Goal: Information Seeking & Learning: Learn about a topic

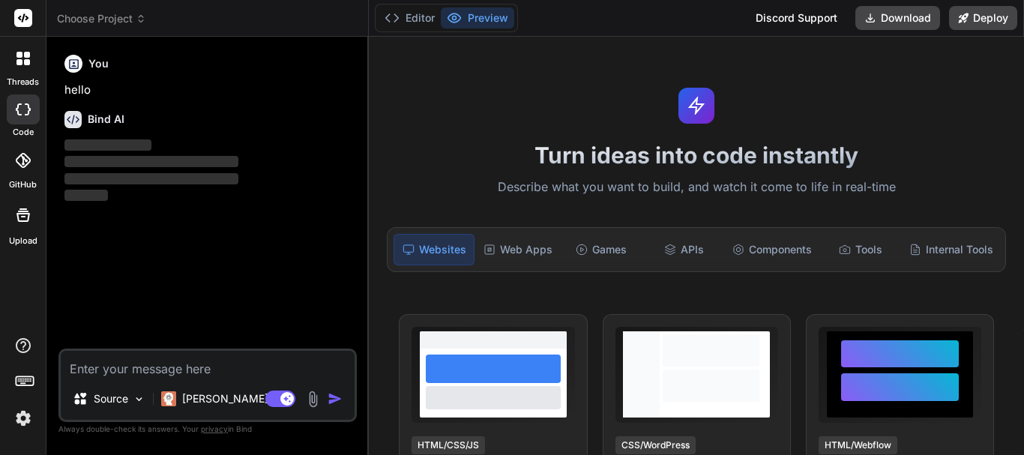
click at [109, 373] on textarea at bounding box center [208, 364] width 294 height 27
type textarea "Link Preview"
type textarea "x"
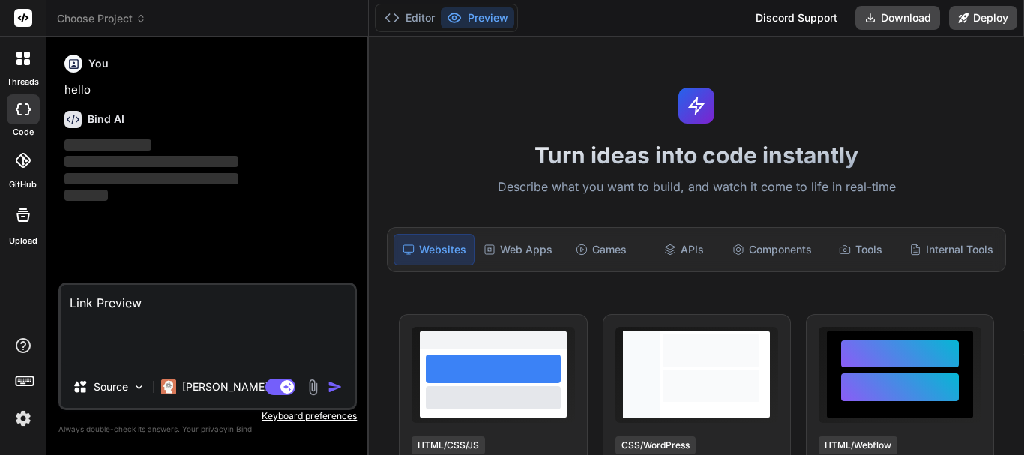
type textarea "x"
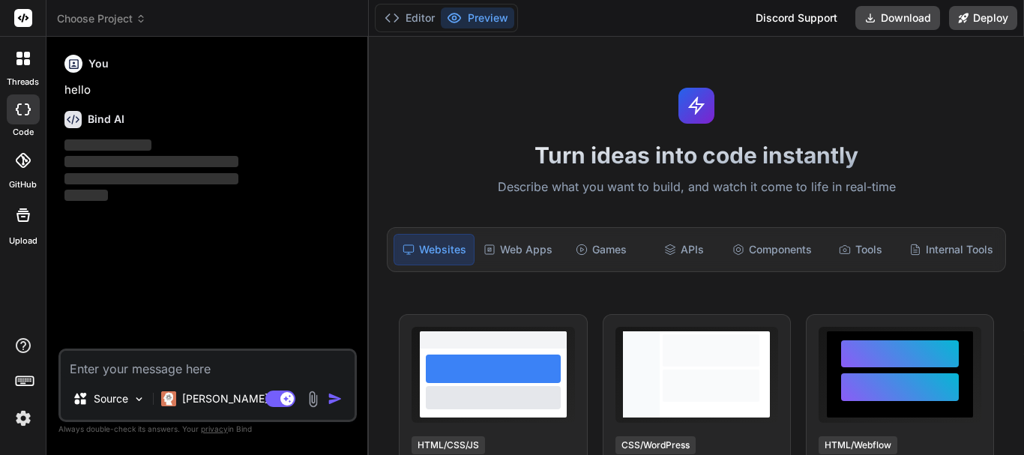
click at [88, 359] on textarea at bounding box center [208, 364] width 294 height 27
paste textarea "https://github.com/ruvnet/claude-flow/wiki/CLAUDE"
type textarea "https://github.com/ruvnet/claude-flow/wiki/CLAUDE"
type textarea "x"
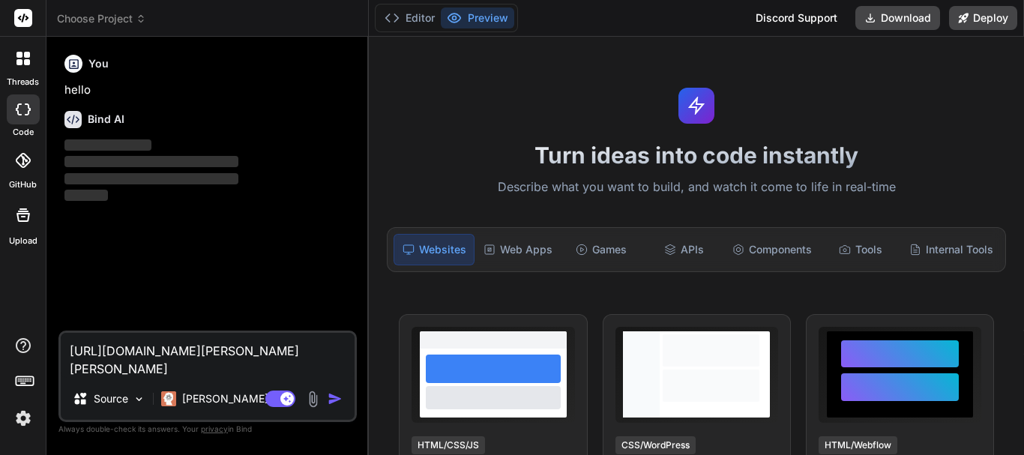
type textarea "https://github.com/ruvnet/claude-flow/wiki/CLAUDEG"
type textarea "x"
type textarea "https://github.com/ruvnet/claude-flow/wiki/CLAUDEGo"
type textarea "x"
type textarea "https://github.com/ruvnet/claude-flow/wiki/CLAUDEGo"
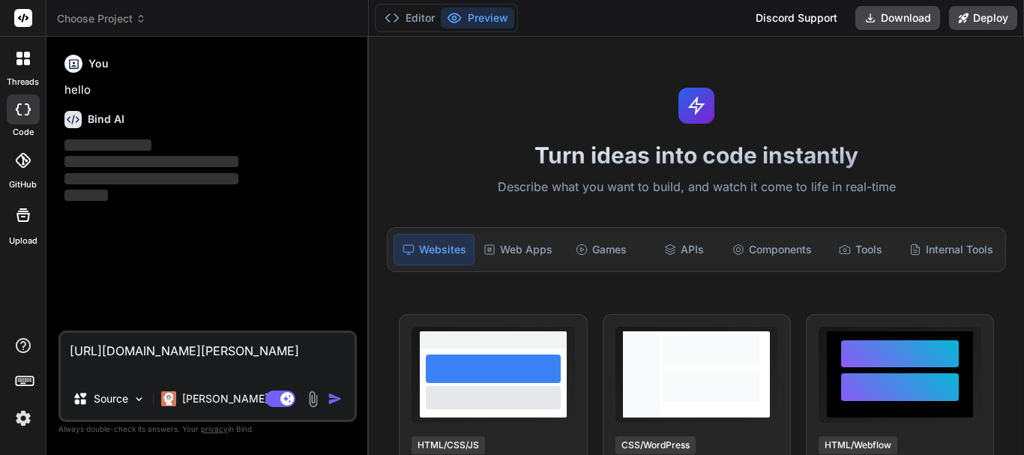
type textarea "x"
type textarea "https://github.com/ruvnet/claude-flow/wiki/CLAUDEGo t"
type textarea "x"
type textarea "https://github.com/ruvnet/claude-flow/wiki/CLAUDEGo th"
type textarea "x"
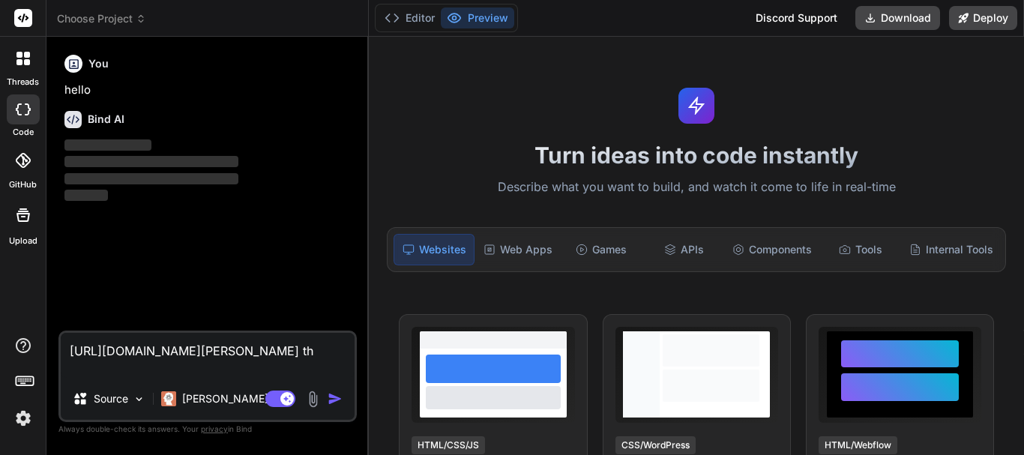
type textarea "https://github.com/ruvnet/claude-flow/wiki/CLAUDEGo thr"
type textarea "x"
type textarea "https://github.com/ruvnet/claude-flow/wiki/CLAUDEGo thro"
type textarea "x"
type textarea "https://github.com/ruvnet/claude-flow/wiki/CLAUDEGo throu"
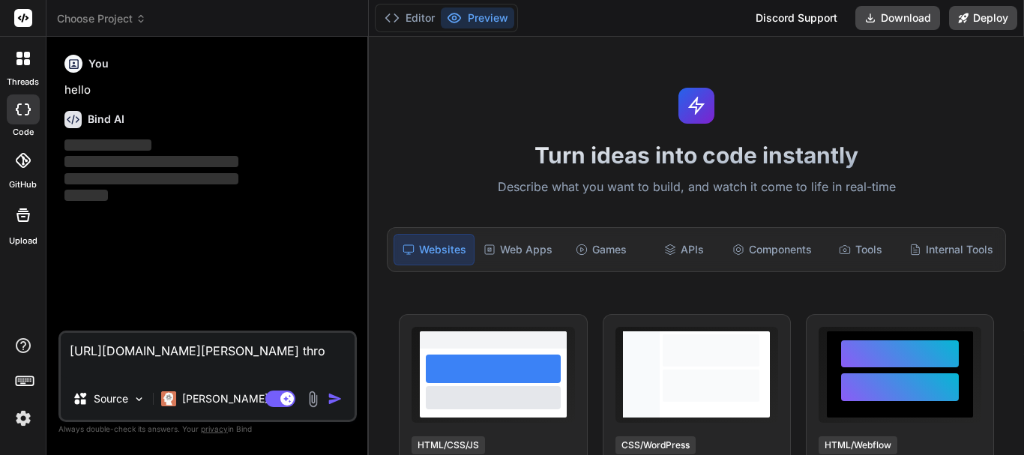
type textarea "x"
type textarea "https://github.com/ruvnet/claude-flow/wiki/CLAUDEGo throug"
type textarea "x"
type textarea "https://github.com/ruvnet/claude-flow/wiki/CLAUDEGo through"
type textarea "x"
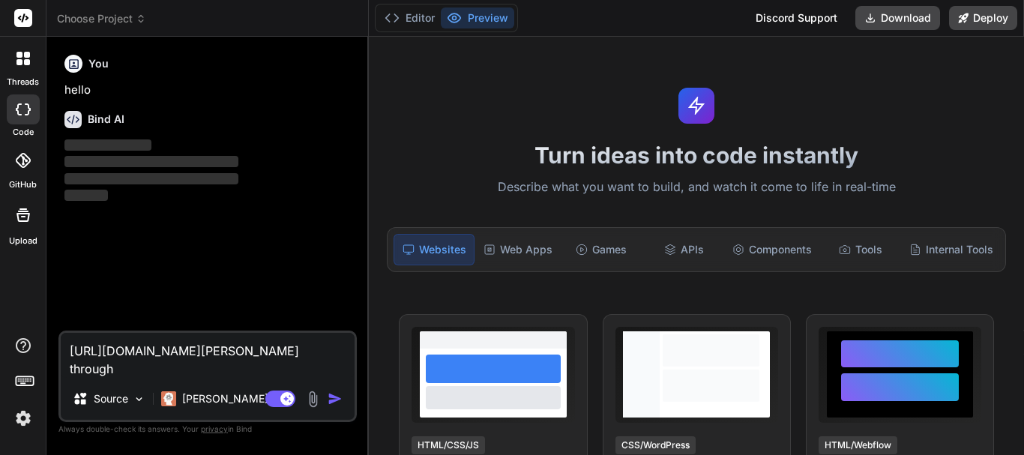
type textarea "https://github.com/ruvnet/claude-flow/wiki/CLAUDEGo through"
type textarea "x"
type textarea "https://github.com/ruvnet/claude-flow/wiki/CLAUDEGo through t"
type textarea "x"
type textarea "https://github.com/ruvnet/claude-flow/wiki/CLAUDEGo through th"
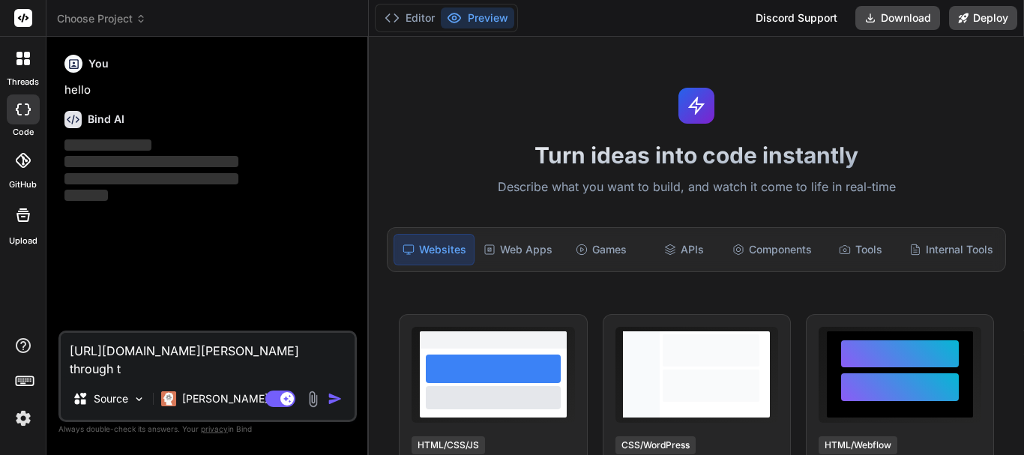
type textarea "x"
type textarea "https://github.com/ruvnet/claude-flow/wiki/CLAUDEGo through thi"
type textarea "x"
type textarea "https://github.com/ruvnet/claude-flow/wiki/CLAUDEGo through this"
type textarea "x"
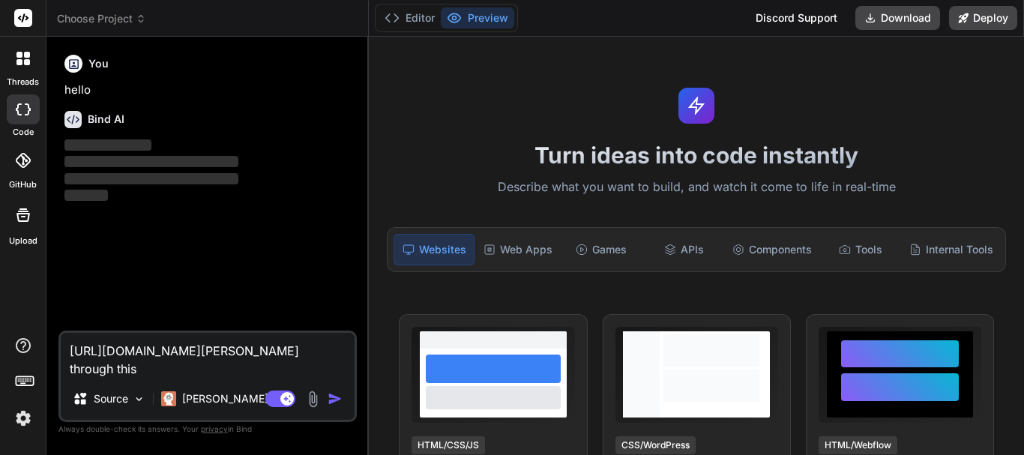
type textarea "https://github.com/ruvnet/claude-flow/wiki/CLAUDEGo through this"
type textarea "x"
type textarea "https://github.com/ruvnet/claude-flow/wiki/CLAUDEGo through this l"
type textarea "x"
type textarea "https://github.com/ruvnet/claude-flow/wiki/CLAUDEGo through this li"
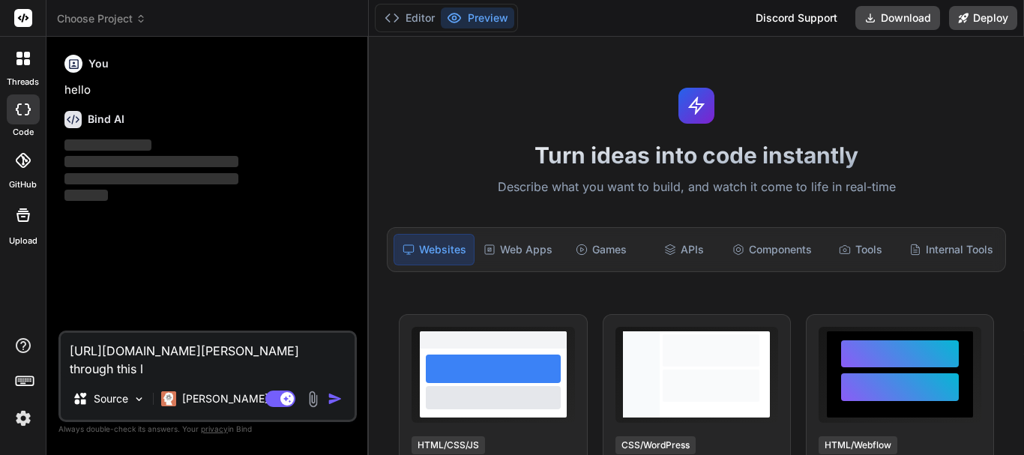
type textarea "x"
type textarea "https://github.com/ruvnet/claude-flow/wiki/CLAUDEGo through this lin"
type textarea "x"
type textarea "https://github.com/ruvnet/claude-flow/wiki/CLAUDEGo through this link"
type textarea "x"
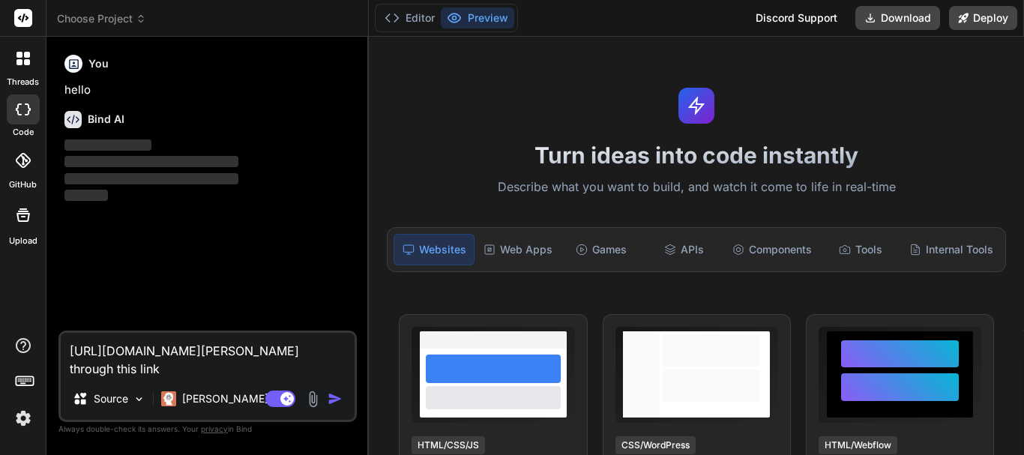
type textarea "https://github.com/ruvnet/claude-flow/wiki/CLAUDEGo through this link"
type textarea "x"
type textarea "https://github.com/ruvnet/claude-flow/wiki/CLAUDEGo through this link a"
type textarea "x"
type textarea "https://github.com/ruvnet/claude-flow/wiki/CLAUDEGo through this link amn"
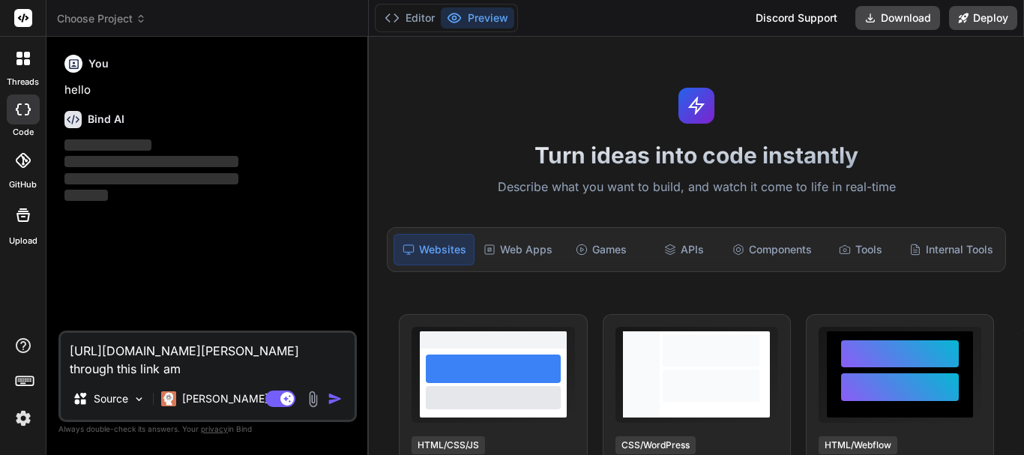
type textarea "x"
type textarea "https://github.com/ruvnet/claude-flow/wiki/CLAUDEGo through this link amnd"
type textarea "x"
type textarea "https://github.com/ruvnet/claude-flow/wiki/CLAUDEGo through this link amnd"
type textarea "x"
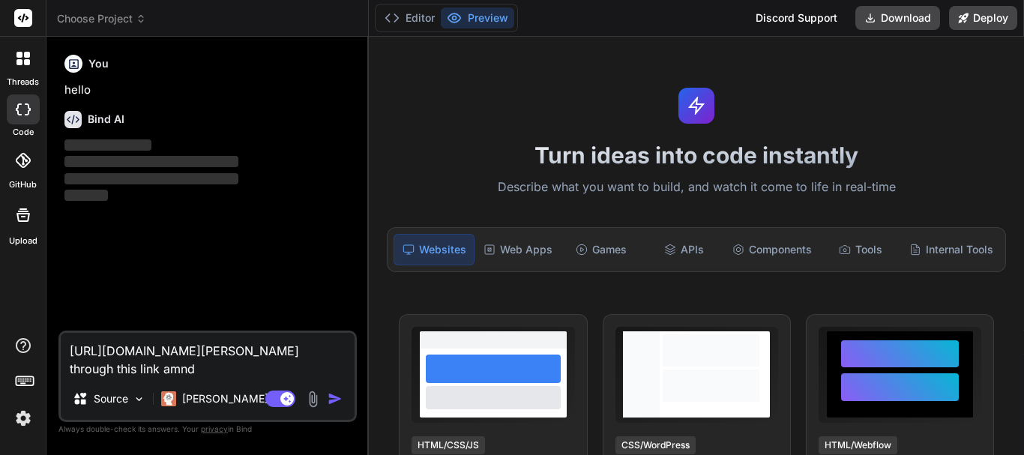
type textarea "https://github.com/ruvnet/claude-flow/wiki/CLAUDEGo through this link amnd"
type textarea "x"
type textarea "https://github.com/ruvnet/claude-flow/wiki/CLAUDEGo through this link amn"
type textarea "x"
type textarea "https://github.com/ruvnet/claude-flow/wiki/CLAUDEGo through this link am"
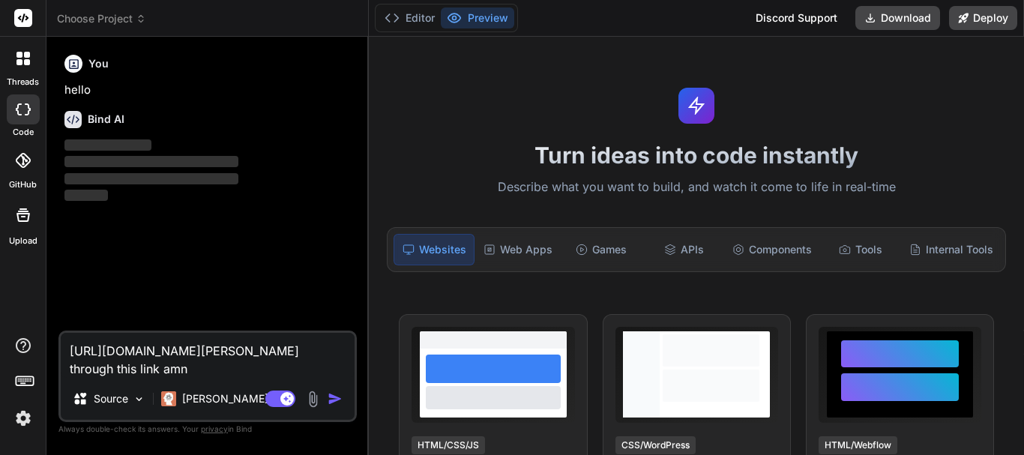
type textarea "x"
type textarea "https://github.com/ruvnet/claude-flow/wiki/CLAUDEGo through this link a"
type textarea "x"
type textarea "https://github.com/ruvnet/claude-flow/wiki/CLAUDEGo through this link"
type textarea "x"
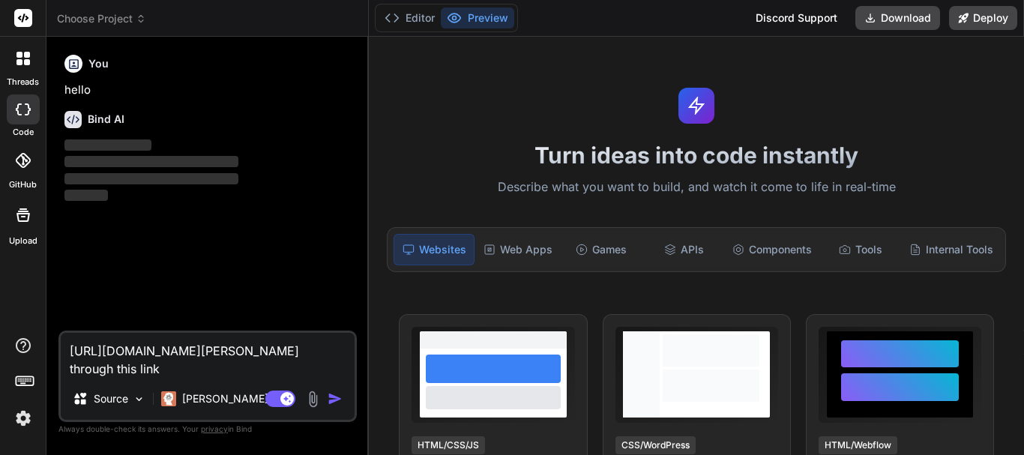
type textarea "https://github.com/ruvnet/claude-flow/wiki/CLAUDEGo through this link a"
type textarea "x"
type textarea "https://github.com/ruvnet/claude-flow/wiki/CLAUDEGo through this link an"
type textarea "x"
type textarea "https://github.com/ruvnet/claude-flow/wiki/CLAUDEGo through this link and"
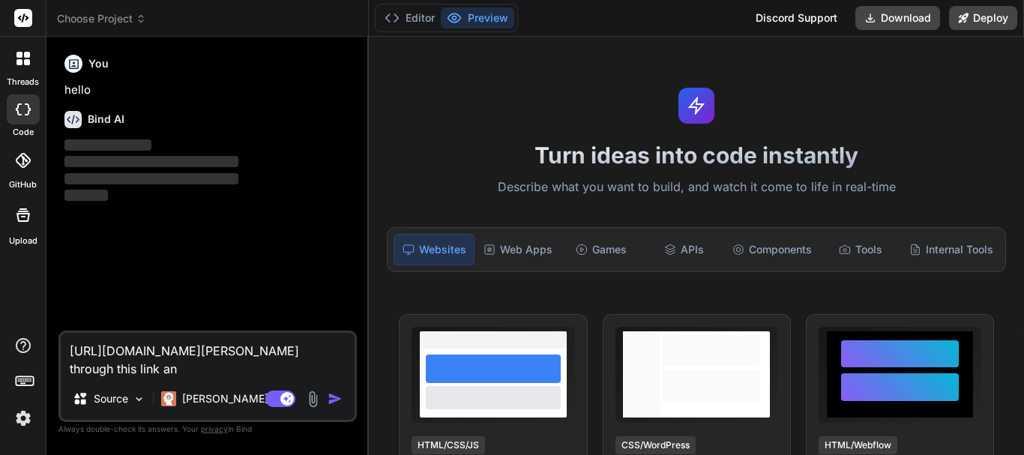
type textarea "x"
type textarea "https://github.com/ruvnet/claude-flow/wiki/CLAUDEGo through this link and"
type textarea "x"
type textarea "https://github.com/ruvnet/claude-flow/wiki/CLAUDEGo through this link and e"
type textarea "x"
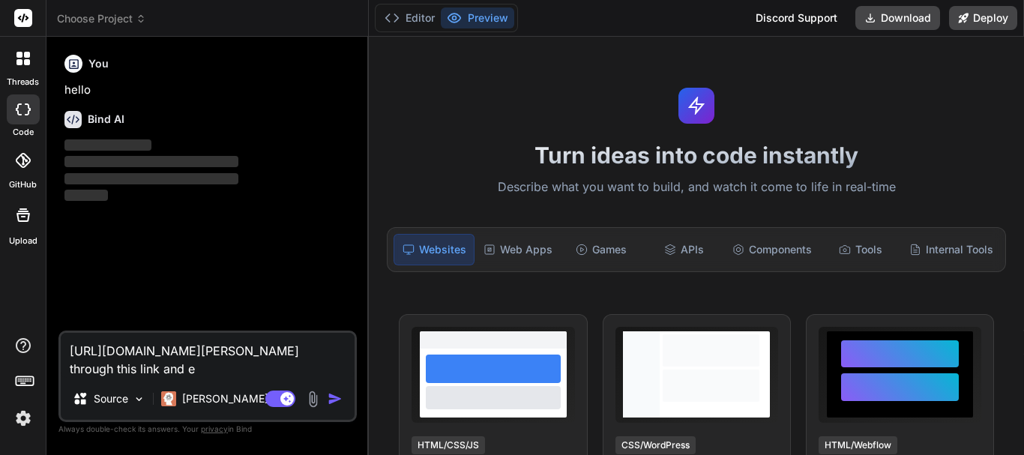
type textarea "https://github.com/ruvnet/claude-flow/wiki/CLAUDEGo through this link and ex"
type textarea "x"
type textarea "https://github.com/ruvnet/claude-flow/wiki/CLAUDEGo through this link and exp"
type textarea "x"
type textarea "https://github.com/ruvnet/claude-flow/wiki/CLAUDEGo through this link and expl"
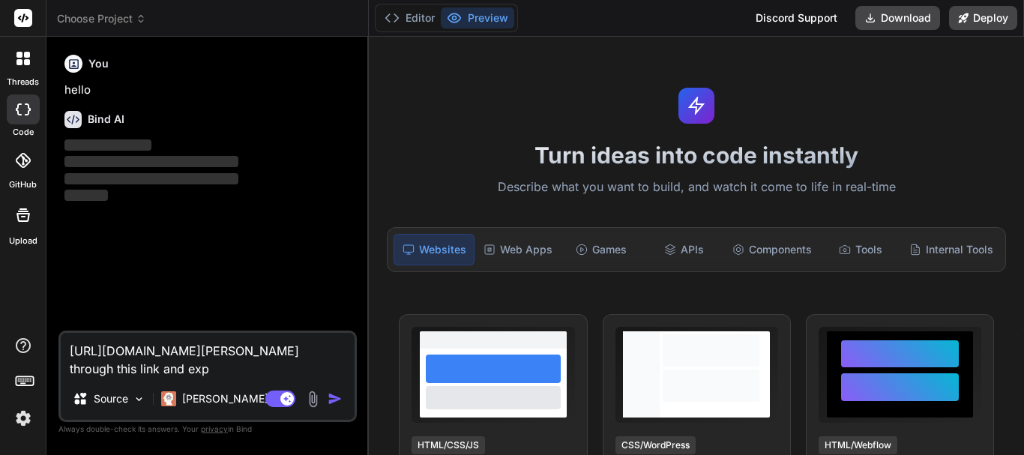
type textarea "x"
type textarea "https://github.com/ruvnet/claude-flow/wiki/CLAUDEGo through this link and expla"
type textarea "x"
type textarea "https://github.com/ruvnet/claude-flow/wiki/CLAUDEGo through this link and explai"
type textarea "x"
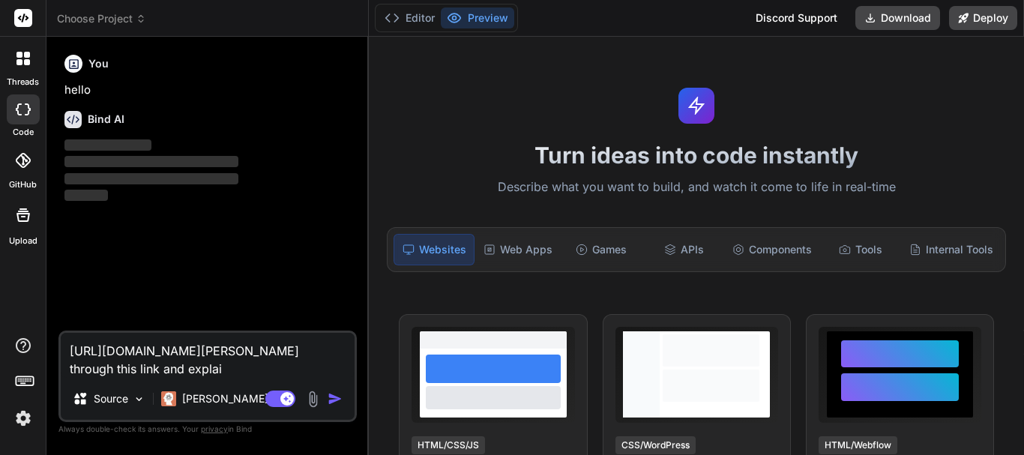
type textarea "https://github.com/ruvnet/claude-flow/wiki/CLAUDEGo through this link and expla…"
type textarea "x"
type textarea "https://github.com/ruvnet/claude-flow/wiki/CLAUDEGo through this link and expla…"
type textarea "x"
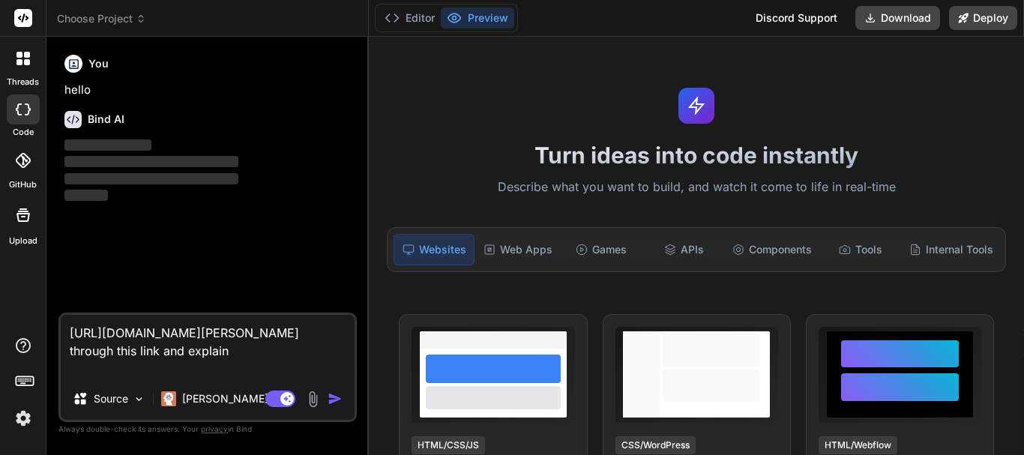
type textarea "https://github.com/ruvnet/claude-flow/wiki/CLAUDEGo through this link and expla…"
type textarea "x"
type textarea "https://github.com/ruvnet/claude-flow/wiki/CLAUDEGo through this link and expla…"
type textarea "x"
type textarea "https://github.com/ruvnet/claude-flow/wiki/CLAUDEGo through this link and expla…"
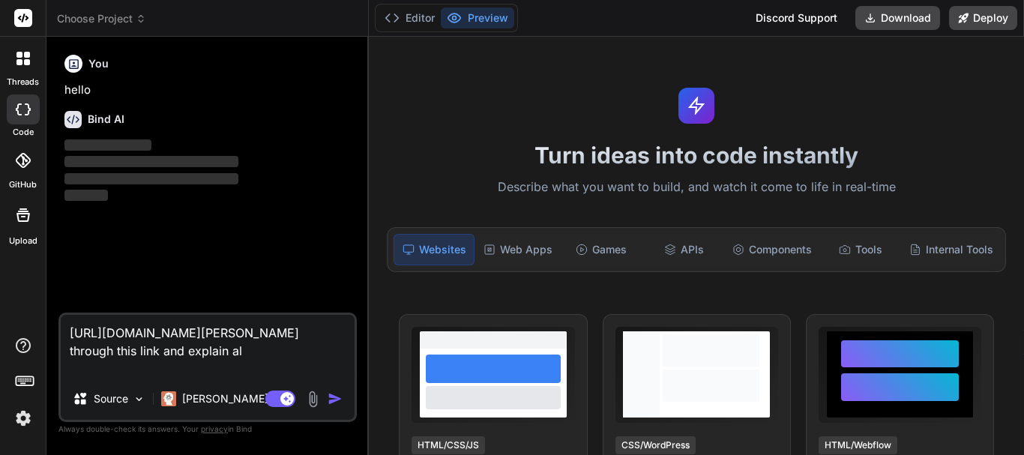
type textarea "x"
type textarea "https://github.com/ruvnet/claude-flow/wiki/CLAUDEGo through this link and expla…"
type textarea "x"
type textarea "https://github.com/ruvnet/claude-flow/wiki/CLAUDEGo through this link and expla…"
type textarea "x"
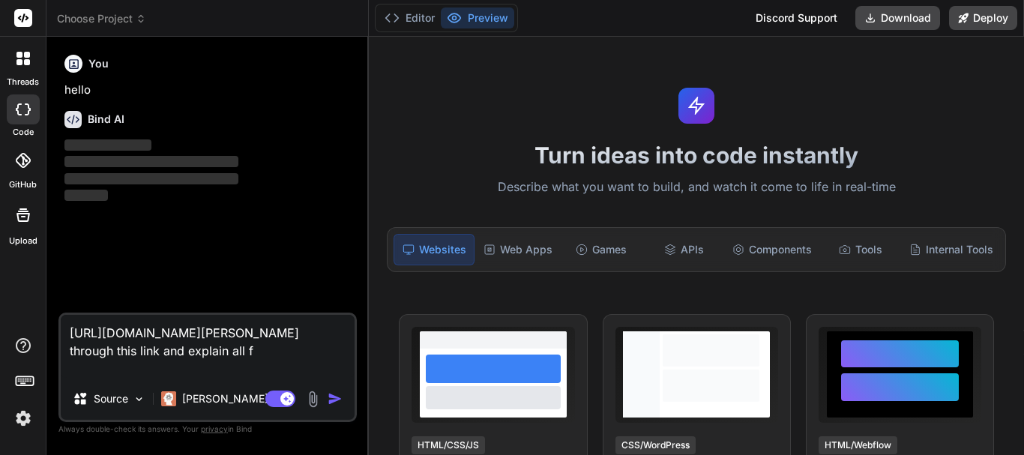
type textarea "https://github.com/ruvnet/claude-flow/wiki/CLAUDEGo through this link and expla…"
type textarea "x"
type textarea "https://github.com/ruvnet/claude-flow/wiki/CLAUDEGo through this link and expla…"
type textarea "x"
type textarea "https://github.com/ruvnet/claude-flow/wiki/CLAUDEGo through this link and expla…"
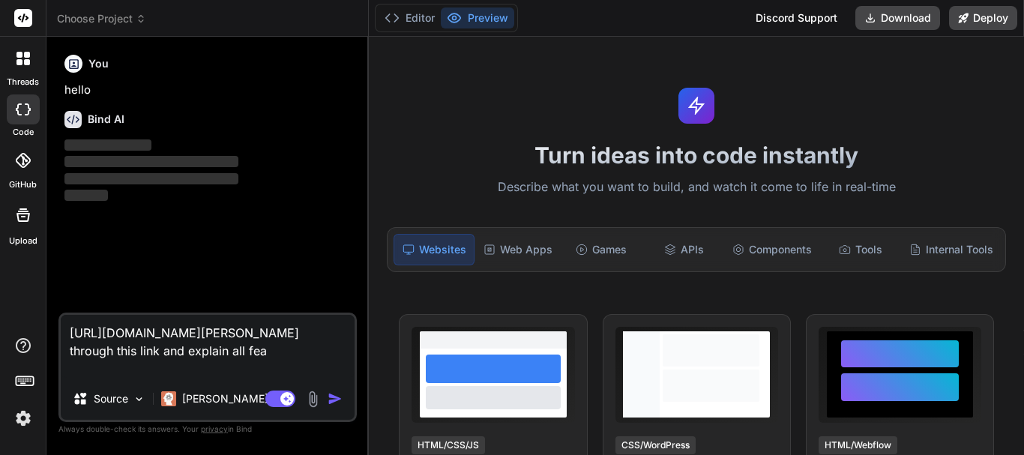
type textarea "x"
type textarea "https://github.com/ruvnet/claude-flow/wiki/CLAUDEGo through this link and expla…"
type textarea "x"
type textarea "https://github.com/ruvnet/claude-flow/wiki/CLAUDEGo through this link and expla…"
type textarea "x"
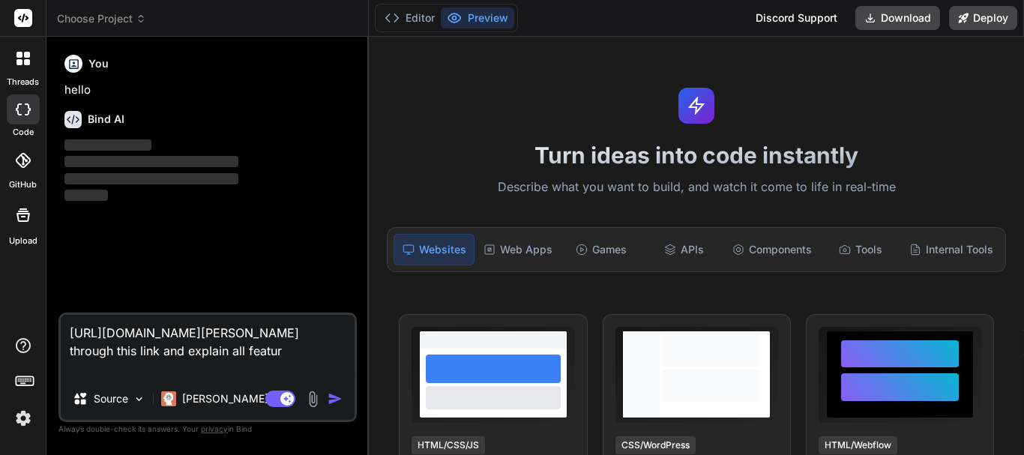
type textarea "https://github.com/ruvnet/claude-flow/wiki/CLAUDEGo through this link and expla…"
type textarea "x"
type textarea "https://github.com/ruvnet/claude-flow/wiki/CLAUDEGo through this link and expla…"
type textarea "x"
type textarea "https://github.com/ruvnet/claude-flow/wiki/CLAUDEGo through this link and expla…"
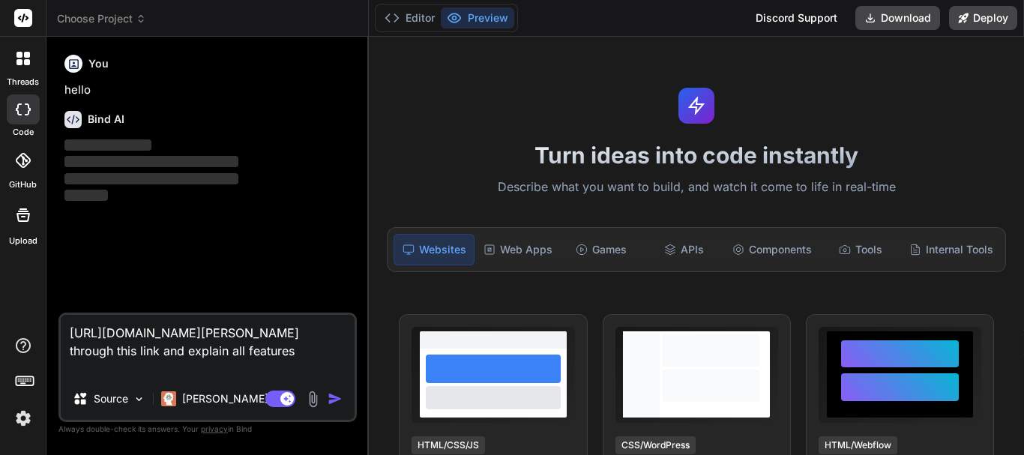
click at [333, 397] on img "button" at bounding box center [335, 398] width 15 height 15
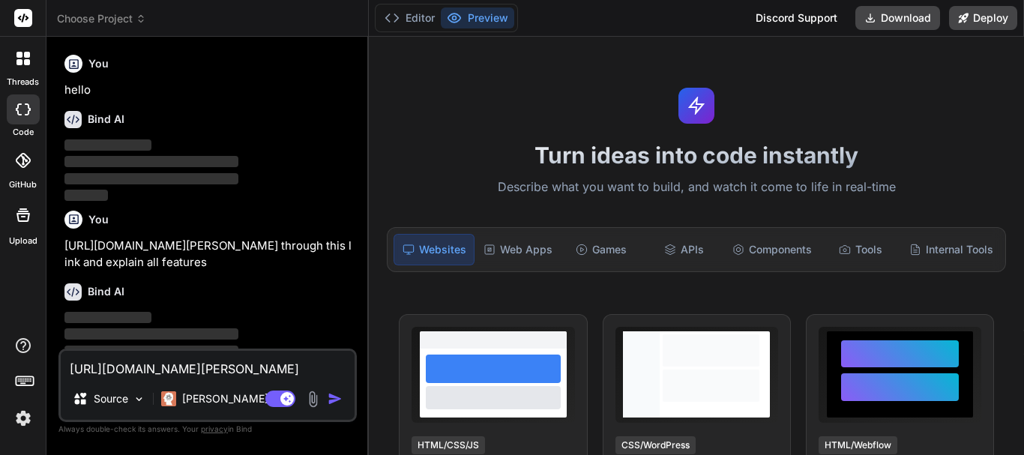
scroll to position [28, 0]
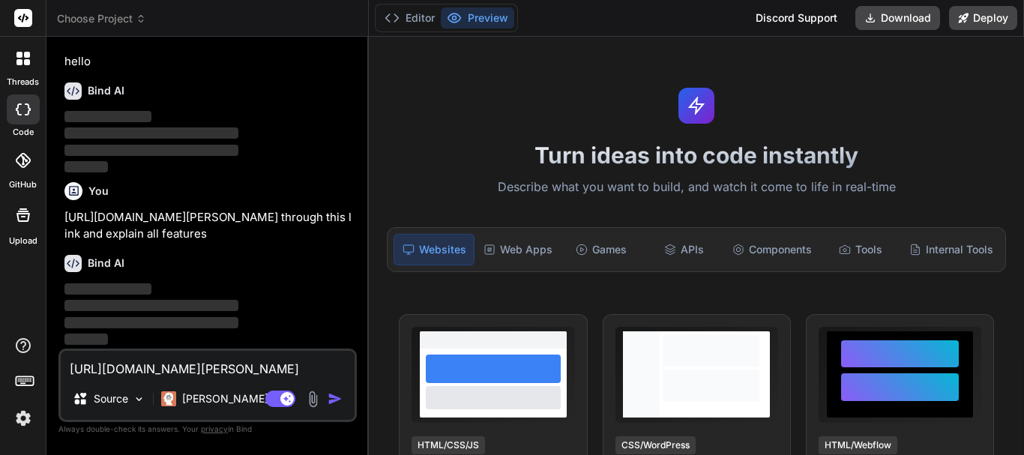
type textarea "x"
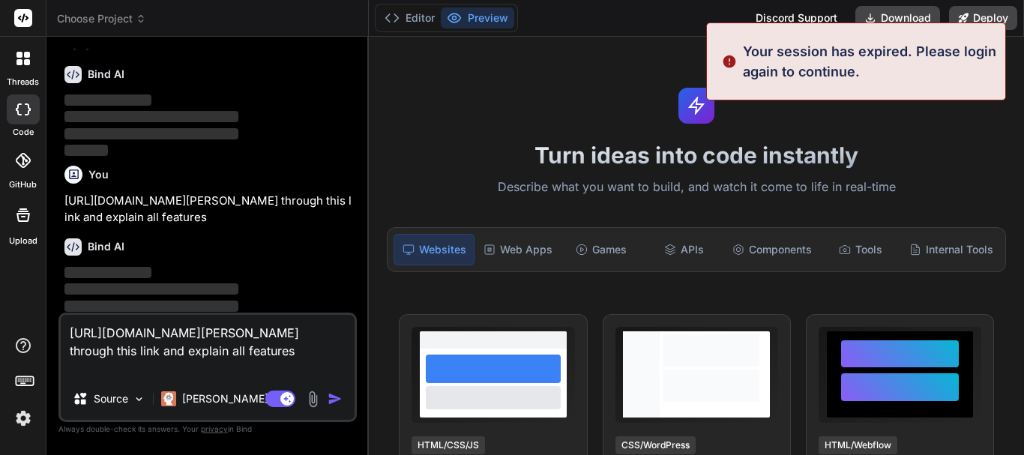
scroll to position [64, 0]
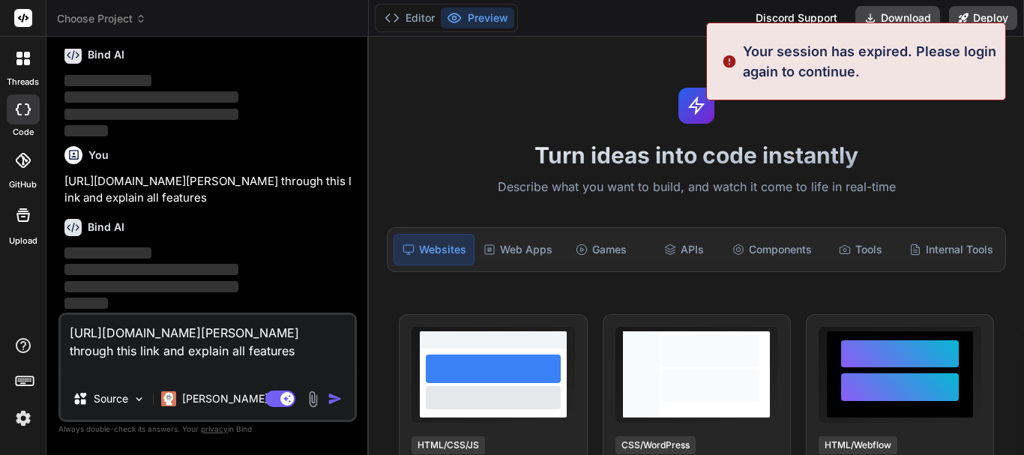
click at [193, 374] on textarea "https://github.com/ruvnet/claude-flow/wiki/CLAUDEGo through this link and expla…" at bounding box center [208, 346] width 294 height 63
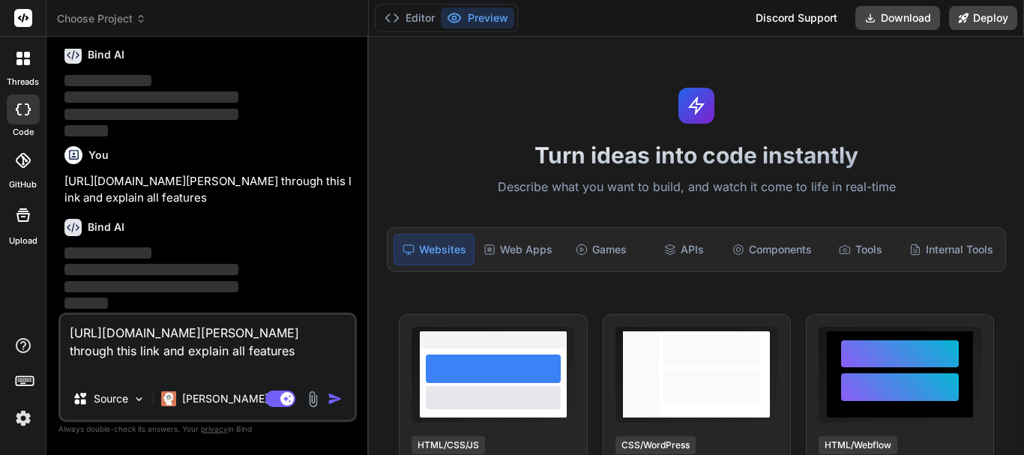
drag, startPoint x: 193, startPoint y: 374, endPoint x: 58, endPoint y: 331, distance: 141.8
click at [58, 331] on div "Bind AI Web Search Created with Pixso. Code Generator You hello Bind AI ‌ ‌ ‌ ‌…" at bounding box center [207, 246] width 322 height 418
click at [176, 349] on textarea "https://github.com/ruvnet/claude-flow/wiki/CLAUDEGo through this link and expla…" at bounding box center [208, 346] width 294 height 63
type textarea "https://github.com/ruvnet/claude-flow/wiki/CLAUDE Go through this link and expl…"
type textarea "x"
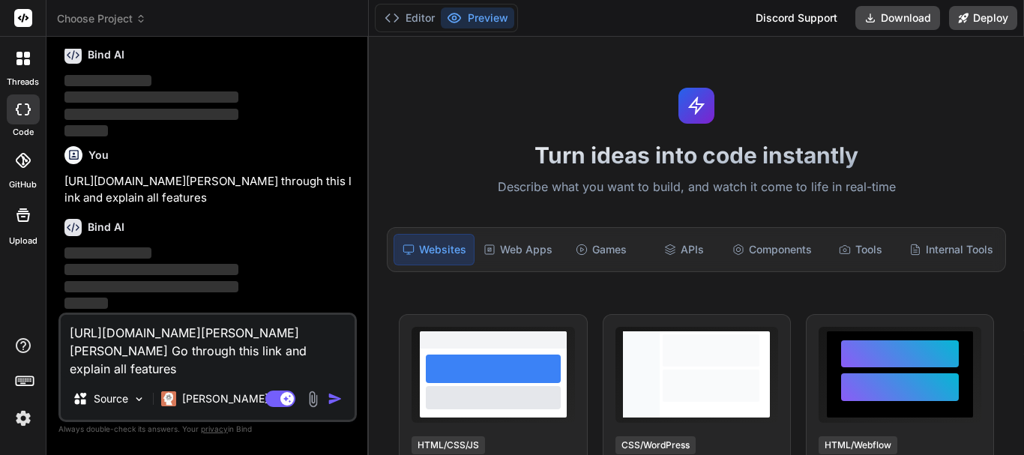
type textarea "https://github.com/ruvnet/claude-flow/wiki/CLAUDE Go through this link and expl…"
click at [333, 403] on img "button" at bounding box center [335, 398] width 15 height 15
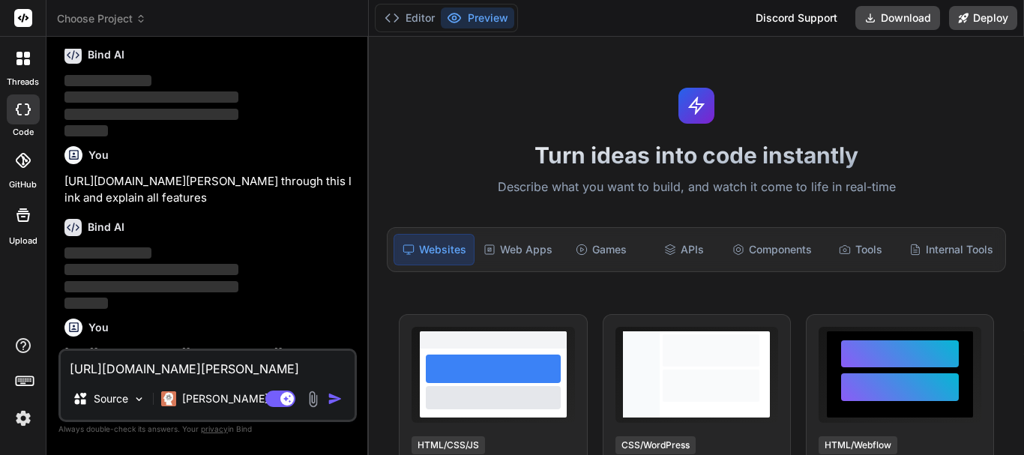
scroll to position [201, 0]
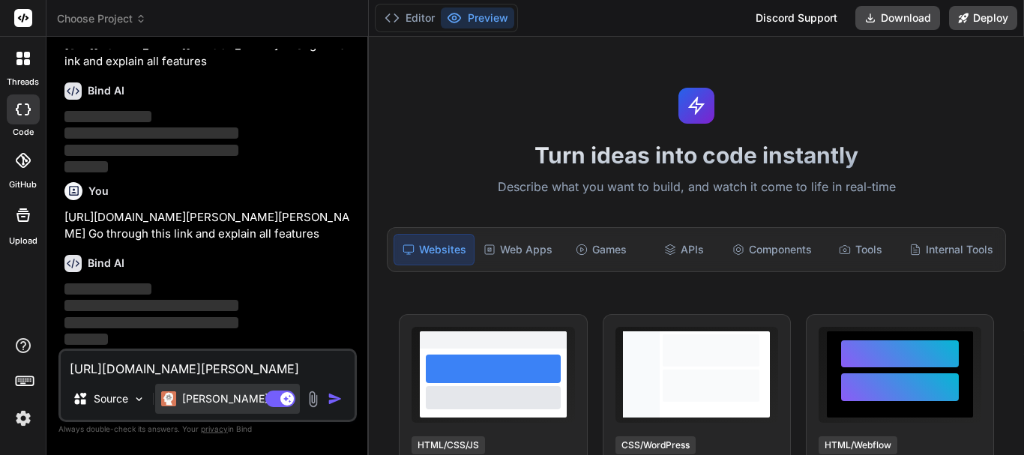
type textarea "x"
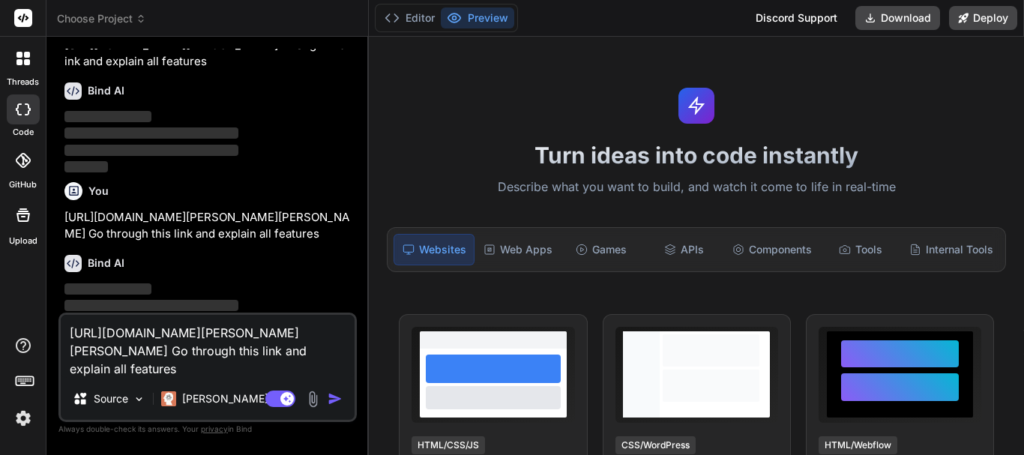
drag, startPoint x: 182, startPoint y: 369, endPoint x: 61, endPoint y: 313, distance: 132.8
click at [61, 313] on div "https://github.com/ruvnet/claude-flow/wiki/CLAUDE Go through this link and expl…" at bounding box center [207, 367] width 298 height 109
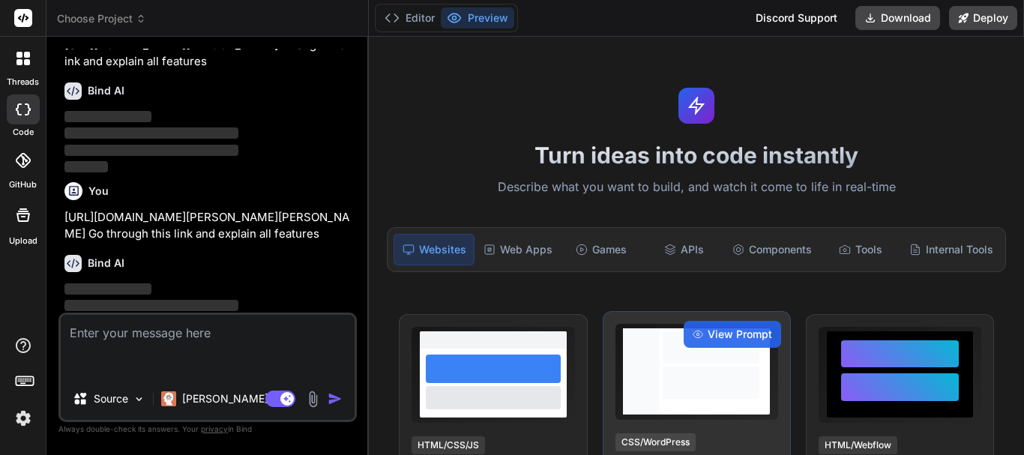
type textarea "x"
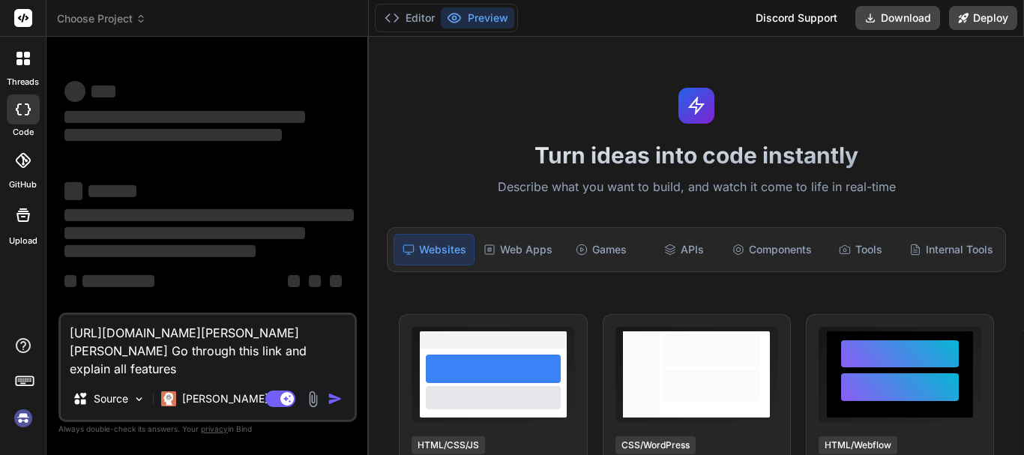
type textarea "x"
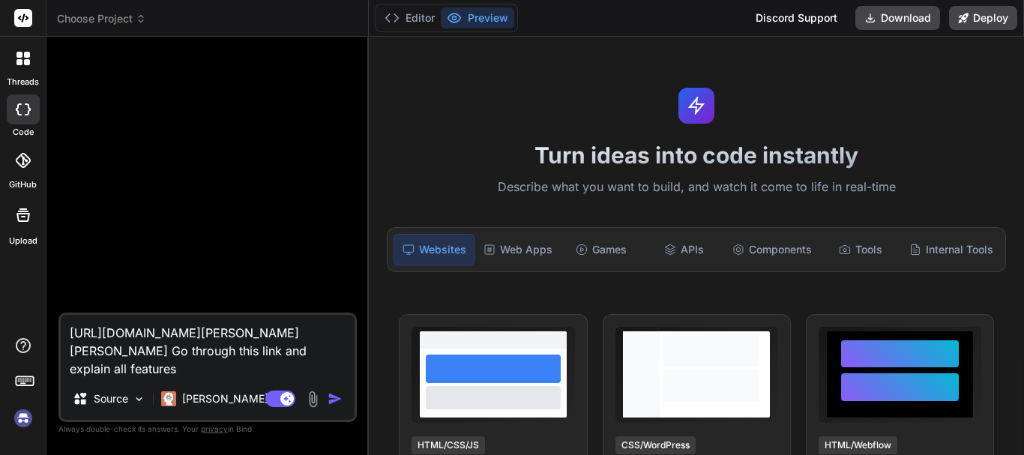
drag, startPoint x: 193, startPoint y: 373, endPoint x: 46, endPoint y: 324, distance: 155.5
click at [46, 324] on div "threads code GitHub Upload Choose Project Created with Pixso. Bind AI Web Searc…" at bounding box center [512, 227] width 1024 height 455
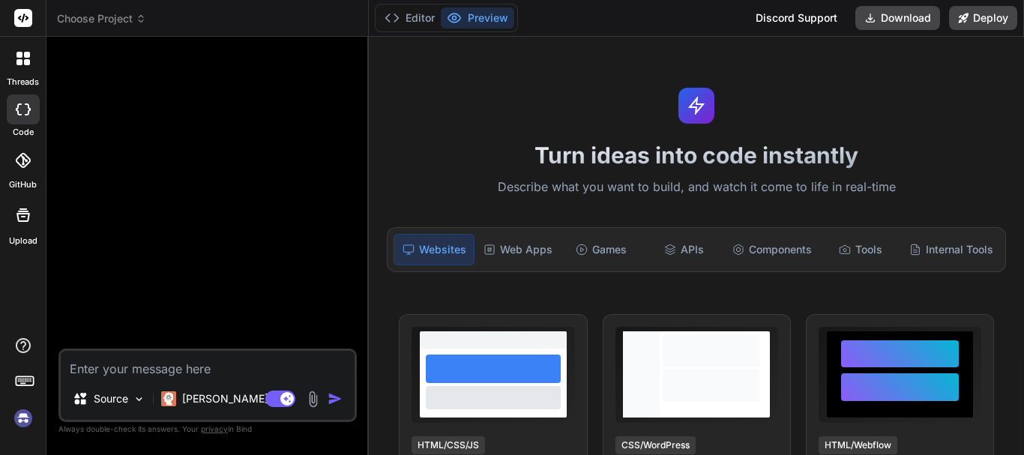
type textarea "x"
click at [118, 369] on textarea at bounding box center [208, 364] width 294 height 27
type textarea "https://github.com/ruvnet/claude-flow/wiki/CLAUDE"
type textarea "x"
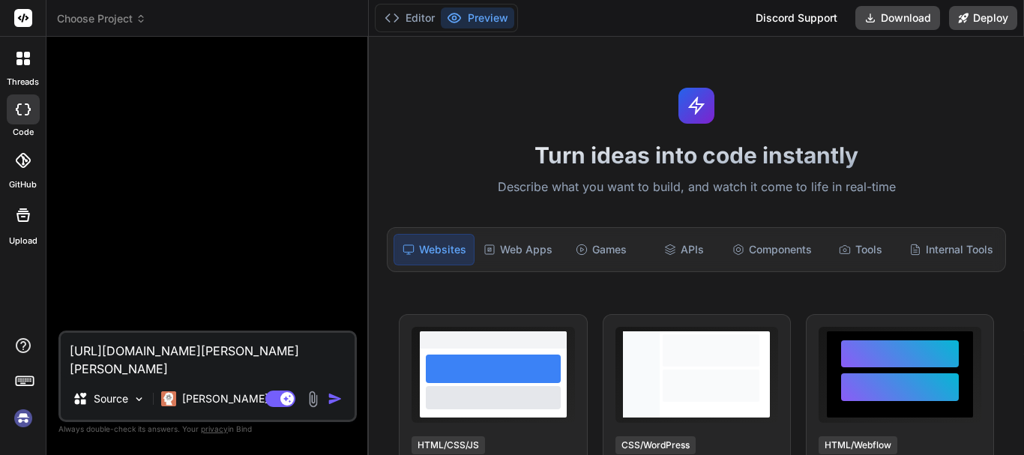
click at [189, 370] on textarea "https://github.com/ruvnet/claude-flow/wiki/CLAUDE" at bounding box center [208, 355] width 294 height 45
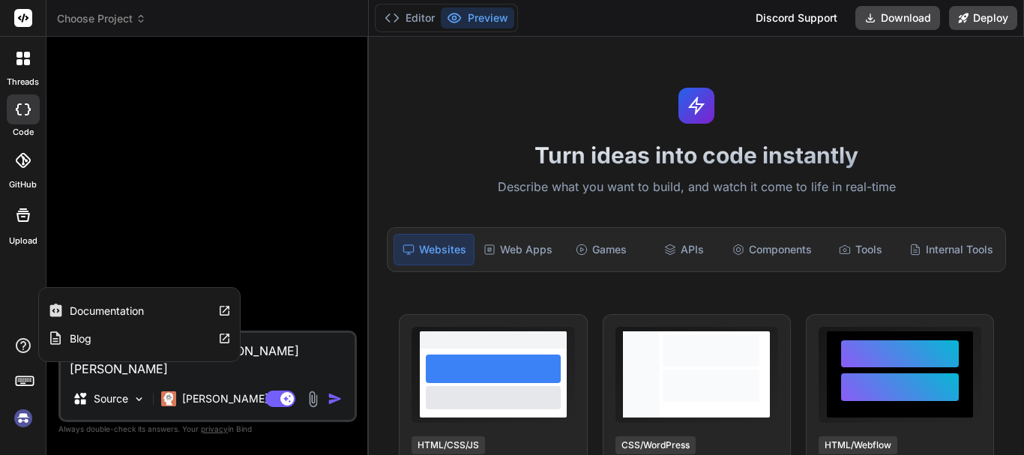
drag, startPoint x: 196, startPoint y: 371, endPoint x: 0, endPoint y: 343, distance: 198.4
click at [7, 345] on div "threads code GitHub Upload Documentation Blog Choose Project Created with Pixso…" at bounding box center [512, 227] width 1024 height 455
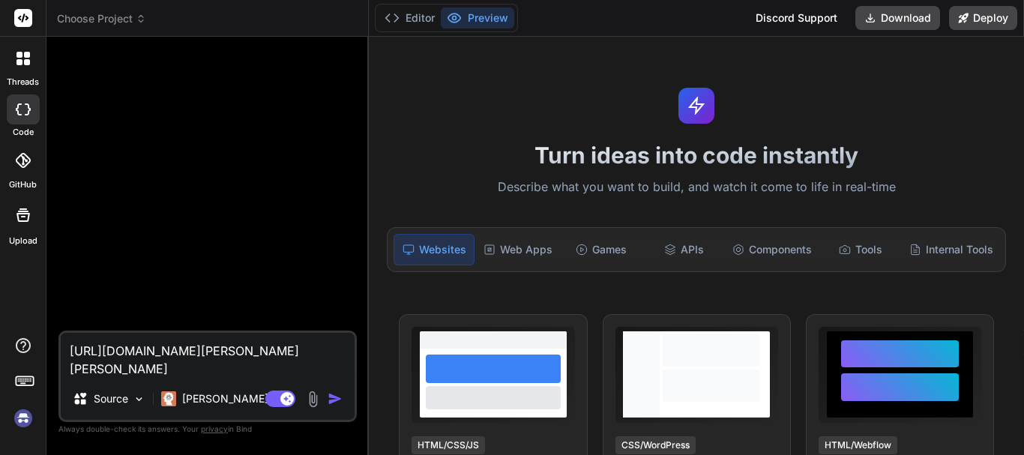
type textarea "x"
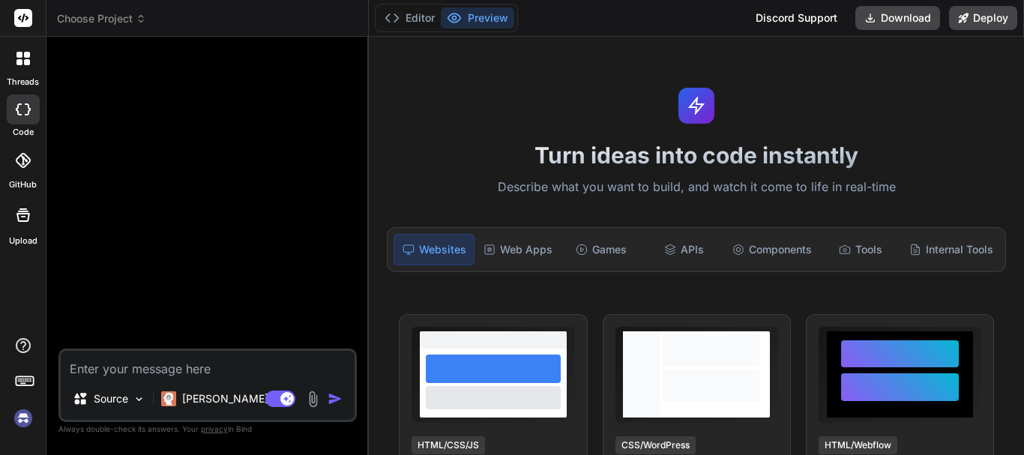
click at [115, 364] on textarea at bounding box center [208, 364] width 294 height 27
type textarea "https://github.com/ruvnet/claude-flow/wiki/CLAUDE"
type textarea "x"
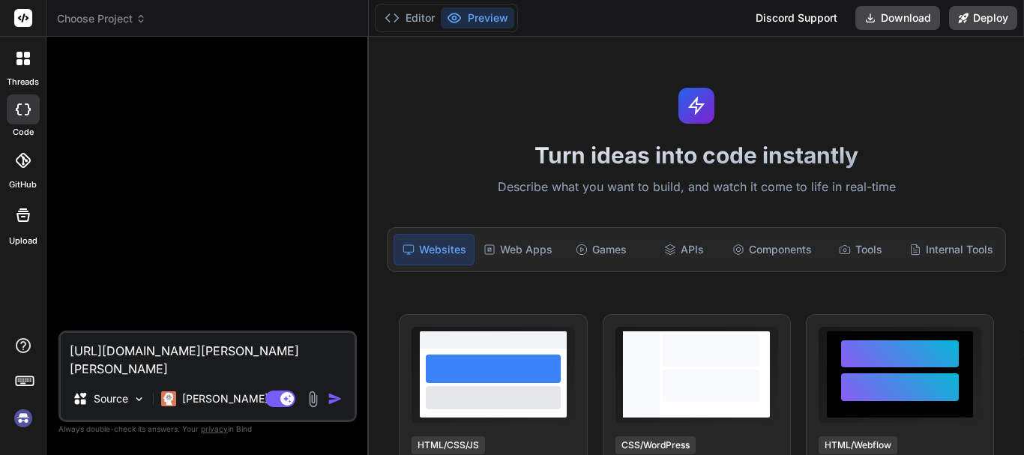
type textarea "https://github.com/ruvnet/claude-flow/wiki/CLAUDE"
type textarea "x"
type textarea "https://github.com/ruvnet/claude-flow/wiki/CLAUDE"
type textarea "x"
type textarea "https://github.com/ruvnet/claude-flow/wiki/CLAUDE"
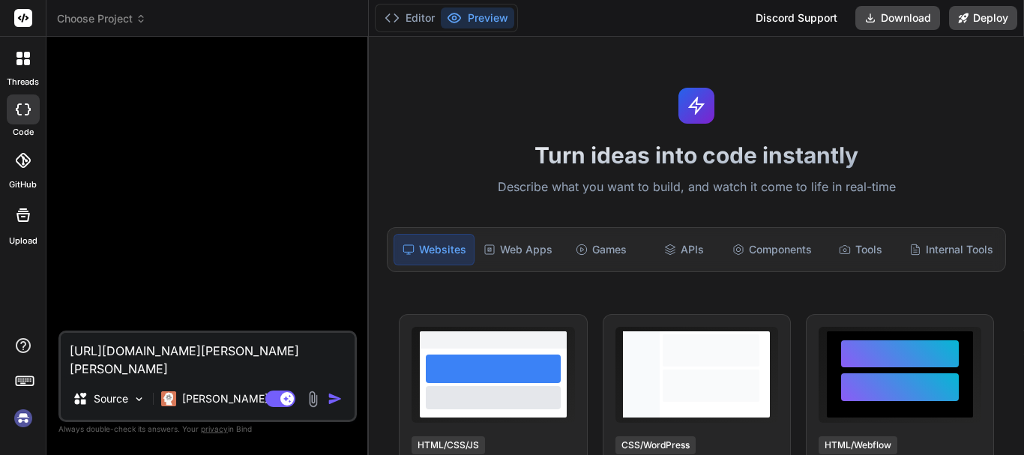
type textarea "x"
type textarea "https://github.com/ruvnet/claude-flow/wiki/CLAUDE"
type textarea "x"
type textarea "https://github.com/ruvnet/claude-flow/wiki/CLAUDE"
type textarea "x"
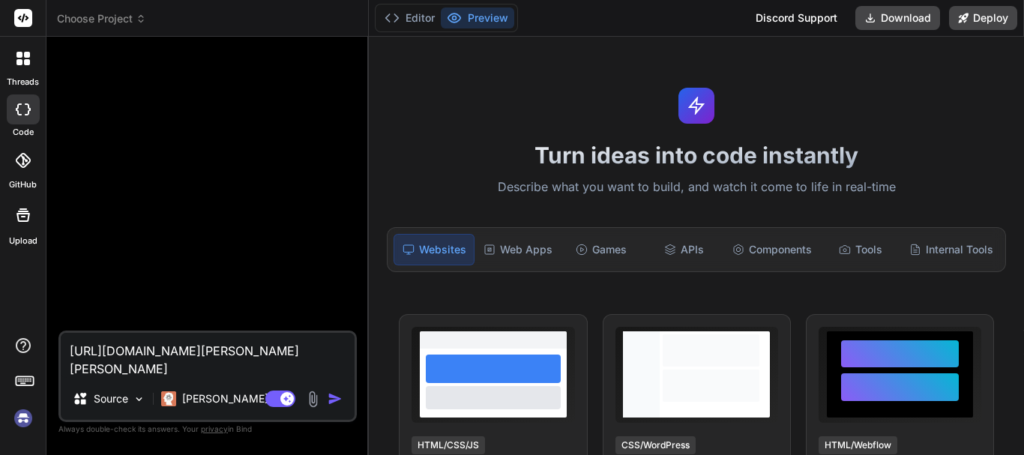
type textarea "https://github.com/ruvnet/claude-flow/wiki/CLAUDE"
type textarea "x"
type textarea "https://github.com/ruvnet/claude-flow/wiki/CLAUDE"
type textarea "x"
type textarea "https://github.com/ruvnet/claude-flow/wiki/CLAUDE G"
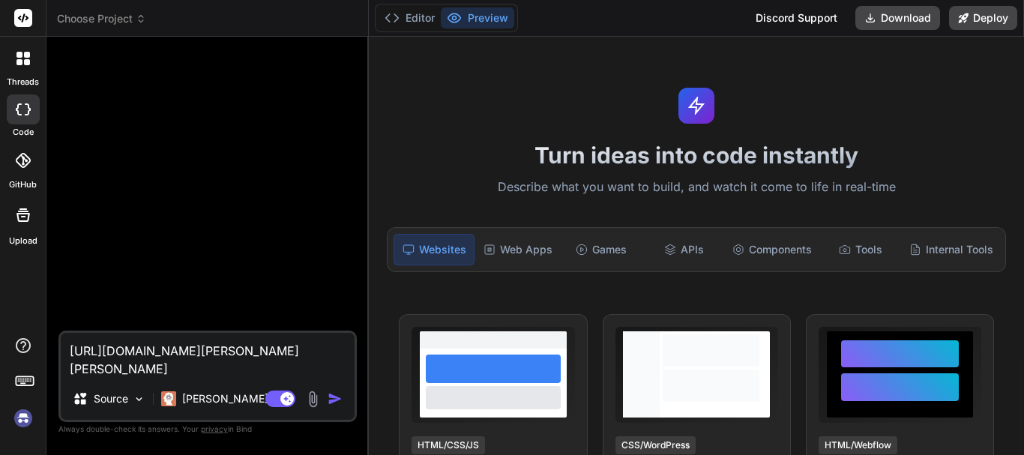
type textarea "x"
type textarea "https://github.com/ruvnet/claude-flow/wiki/CLAUDE Go"
type textarea "x"
type textarea "https://github.com/ruvnet/claude-flow/wiki/CLAUDE Go"
type textarea "x"
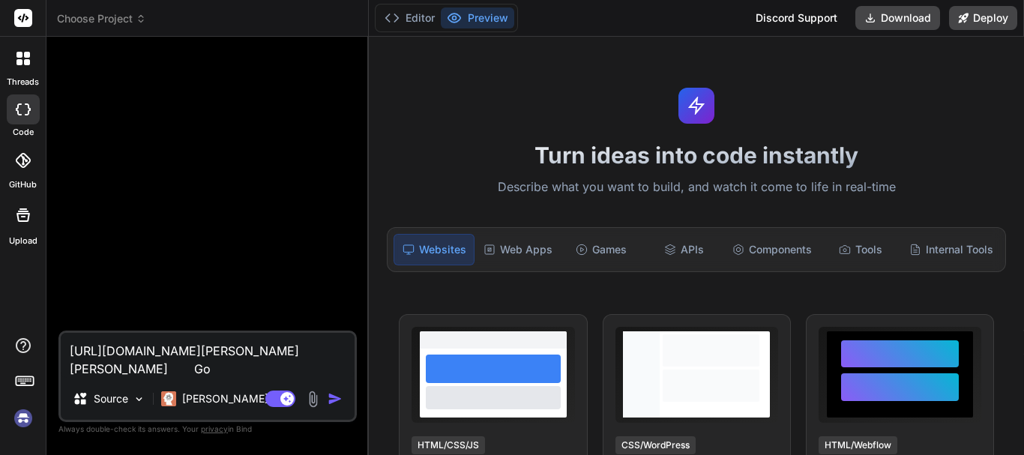
type textarea "https://github.com/ruvnet/claude-flow/wiki/CLAUDE Go t"
type textarea "x"
type textarea "https://github.com/ruvnet/claude-flow/wiki/CLAUDE Go th"
type textarea "x"
type textarea "https://github.com/ruvnet/claude-flow/wiki/CLAUDE Go thr"
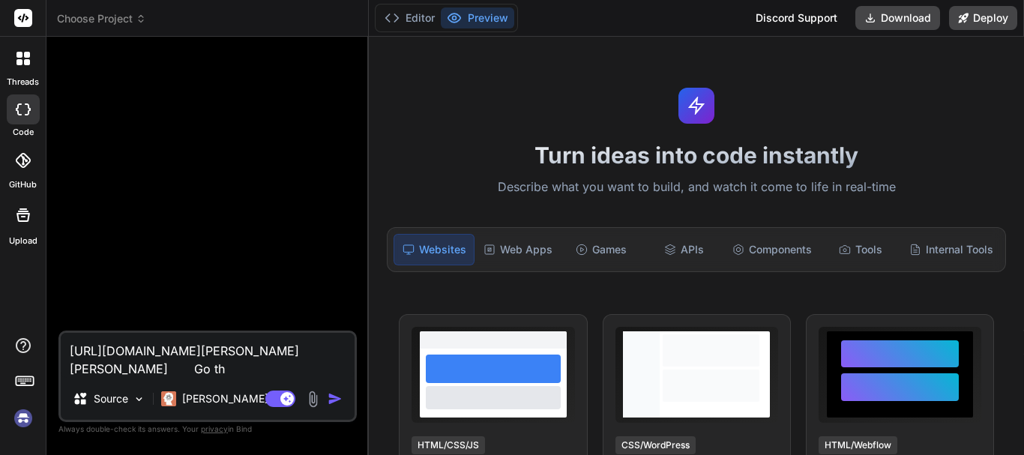
type textarea "x"
type textarea "https://github.com/ruvnet/claude-flow/wiki/CLAUDE Go thro"
type textarea "x"
type textarea "https://github.com/ruvnet/claude-flow/wiki/CLAUDE Go throu"
type textarea "x"
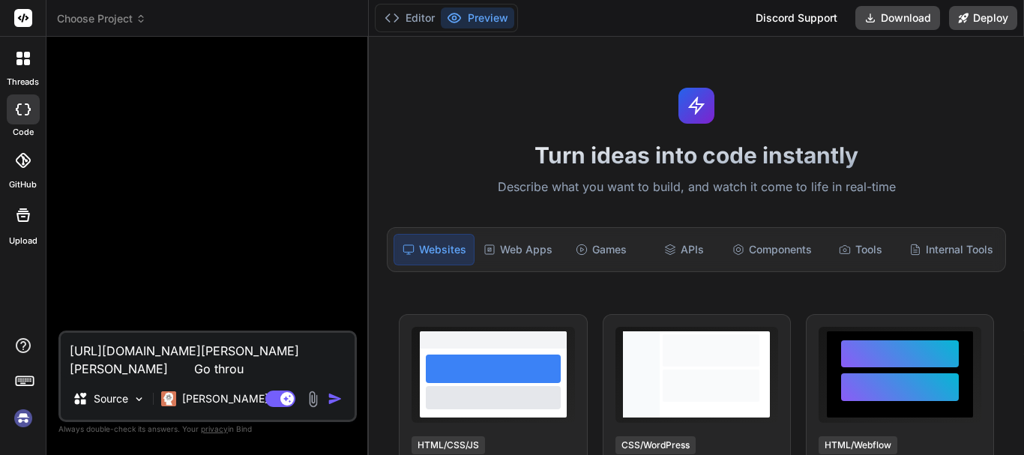
type textarea "https://github.com/ruvnet/claude-flow/wiki/CLAUDE Go throug"
type textarea "x"
type textarea "https://github.com/ruvnet/claude-flow/wiki/CLAUDE Go through"
type textarea "x"
type textarea "https://github.com/ruvnet/claude-flow/wiki/CLAUDE Go through"
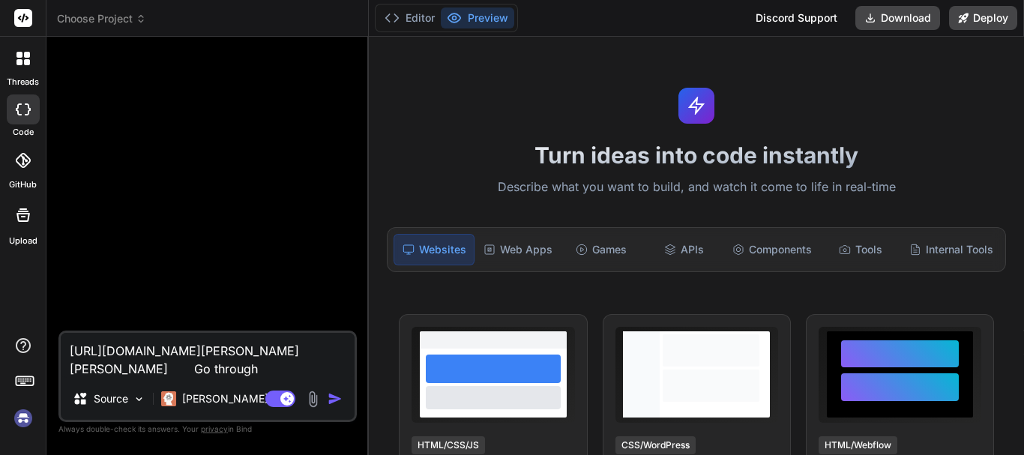
type textarea "x"
type textarea "https://github.com/ruvnet/claude-flow/wiki/CLAUDE Go through t"
type textarea "x"
type textarea "https://github.com/ruvnet/claude-flow/wiki/CLAUDE Go through th"
type textarea "x"
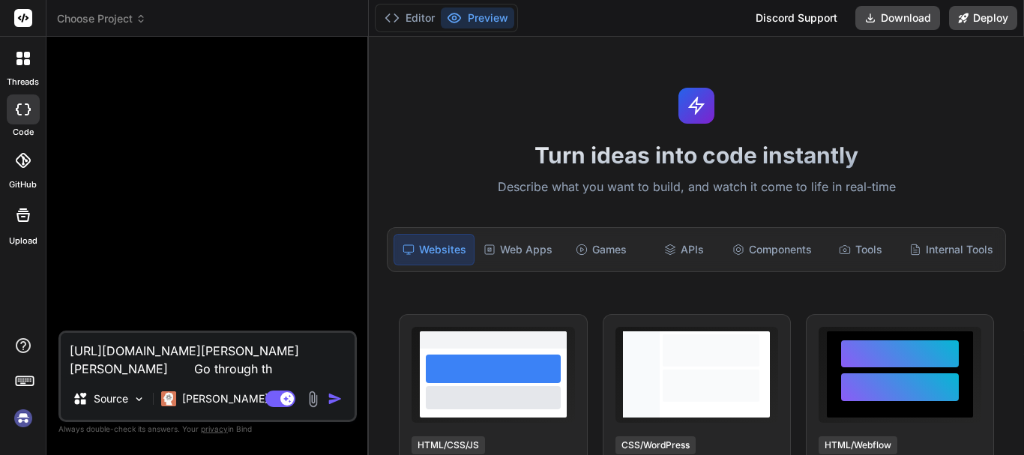
type textarea "https://github.com/ruvnet/claude-flow/wiki/CLAUDE Go through thu"
type textarea "x"
type textarea "https://github.com/ruvnet/claude-flow/wiki/CLAUDE Go through thus"
type textarea "x"
type textarea "https://github.com/ruvnet/claude-flow/wiki/CLAUDE Go through thus"
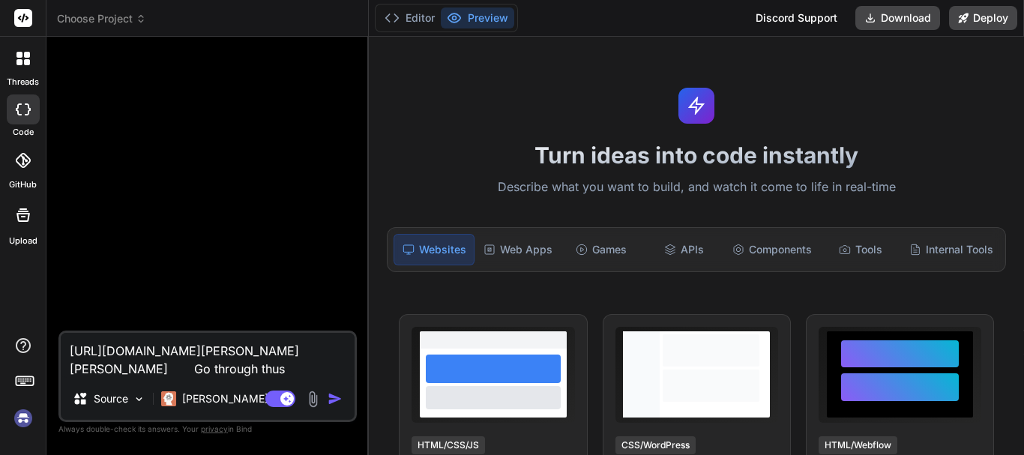
type textarea "x"
type textarea "https://github.com/ruvnet/claude-flow/wiki/CLAUDE Go through thus"
type textarea "x"
type textarea "https://github.com/ruvnet/claude-flow/wiki/CLAUDE Go through thu"
type textarea "x"
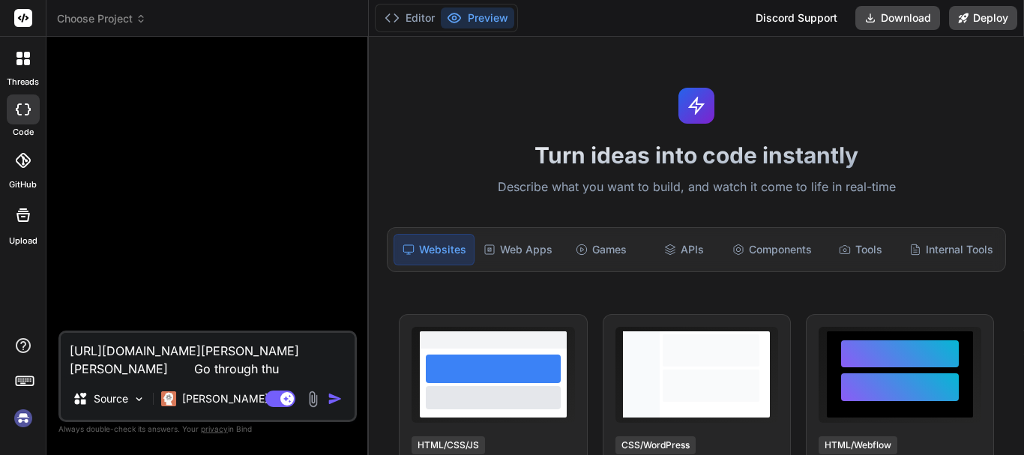
type textarea "https://github.com/ruvnet/claude-flow/wiki/CLAUDE Go through th"
type textarea "x"
type textarea "https://github.com/ruvnet/claude-flow/wiki/CLAUDE Go through thi"
type textarea "x"
type textarea "https://github.com/ruvnet/claude-flow/wiki/CLAUDE Go through this"
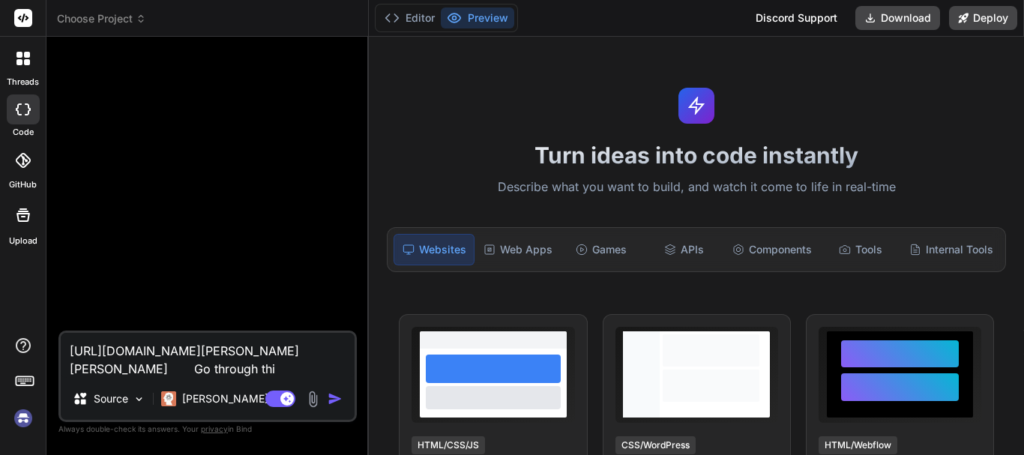
type textarea "x"
type textarea "https://github.com/ruvnet/claude-flow/wiki/CLAUDE Go through this"
type textarea "x"
type textarea "https://github.com/ruvnet/claude-flow/wiki/CLAUDE Go through this l"
type textarea "x"
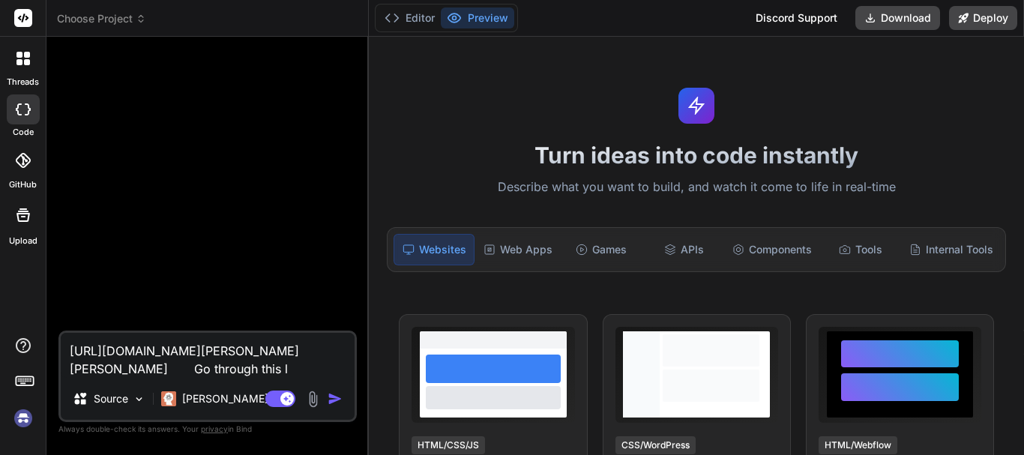
type textarea "https://github.com/ruvnet/claude-flow/wiki/CLAUDE Go through this li"
type textarea "x"
type textarea "https://github.com/ruvnet/claude-flow/wiki/CLAUDE Go through this lin"
type textarea "x"
type textarea "https://github.com/ruvnet/claude-flow/wiki/CLAUDE Go through this link"
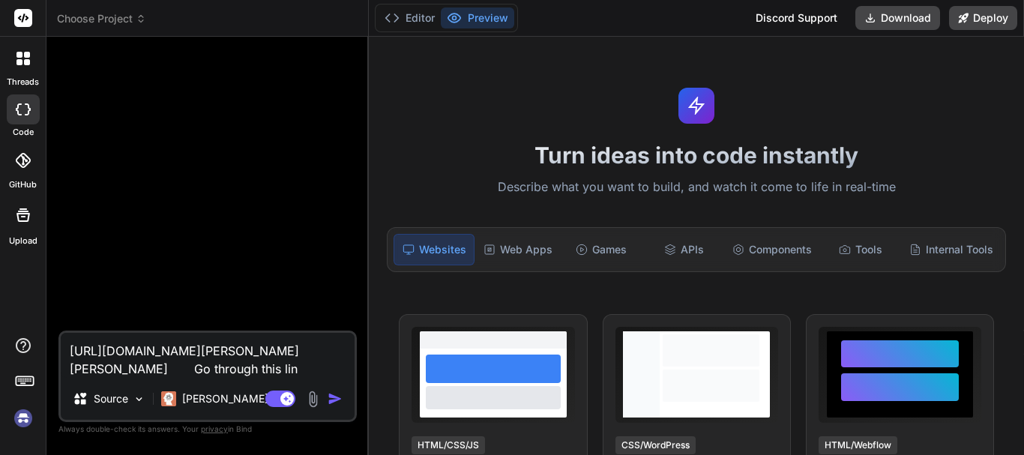
type textarea "x"
type textarea "https://github.com/ruvnet/claude-flow/wiki/CLAUDE Go through this link"
type textarea "x"
type textarea "https://github.com/ruvnet/claude-flow/wiki/CLAUDE Go through this link a"
type textarea "x"
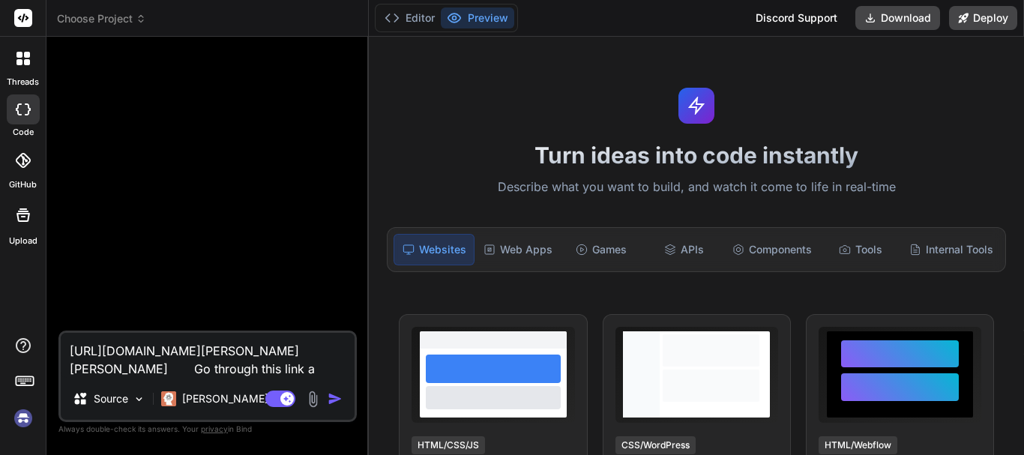
type textarea "https://github.com/ruvnet/claude-flow/wiki/CLAUDE Go through this link an"
type textarea "x"
type textarea "https://github.com/ruvnet/claude-flow/wiki/CLAUDE Go through this link andf"
type textarea "x"
type textarea "https://github.com/ruvnet/claude-flow/wiki/CLAUDE Go through this link andf"
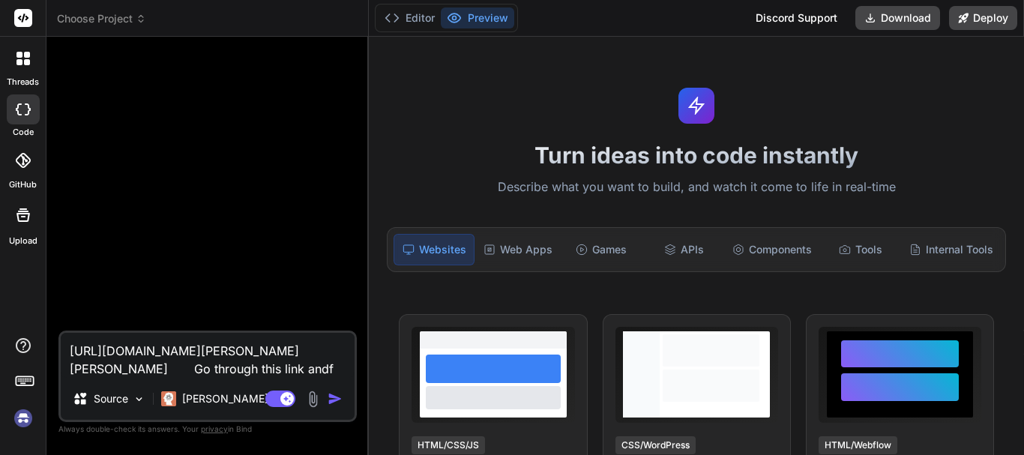
type textarea "x"
type textarea "https://github.com/ruvnet/claude-flow/wiki/CLAUDE Go through this link andf"
type textarea "x"
type textarea "https://github.com/ruvnet/claude-flow/wiki/CLAUDE Go through this link and"
type textarea "x"
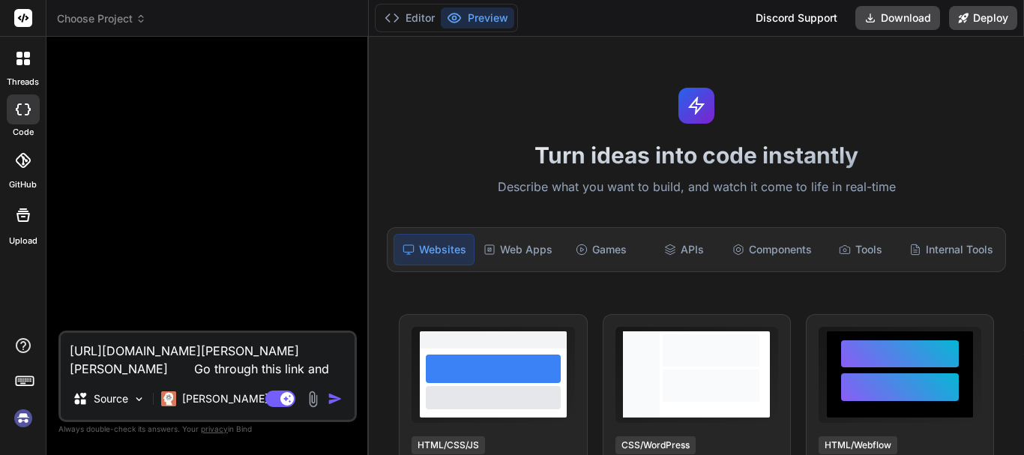
type textarea "https://github.com/ruvnet/claude-flow/wiki/CLAUDE Go through this link and"
type textarea "x"
type textarea "https://github.com/ruvnet/claude-flow/wiki/CLAUDE Go through this link and e"
type textarea "x"
type textarea "https://github.com/ruvnet/claude-flow/wiki/CLAUDE Go through this link and ex"
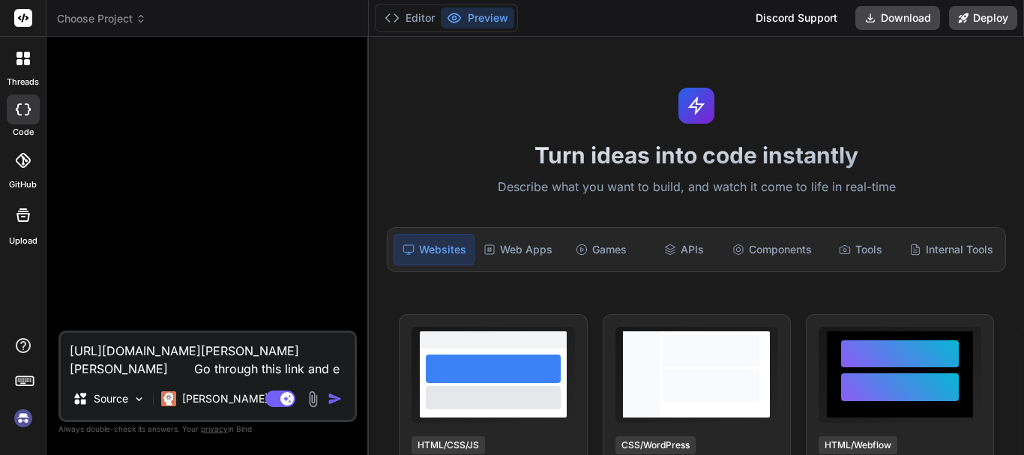
type textarea "x"
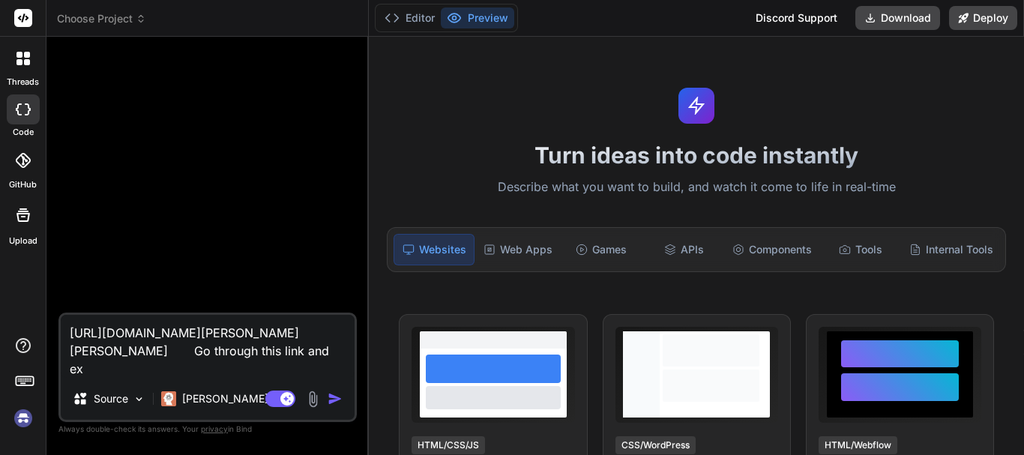
type textarea "https://github.com/ruvnet/claude-flow/wiki/CLAUDE Go through this link and exo"
type textarea "x"
type textarea "https://github.com/ruvnet/claude-flow/wiki/CLAUDE Go through this link and ex"
type textarea "x"
type textarea "https://github.com/ruvnet/claude-flow/wiki/CLAUDE Go through this link and exp"
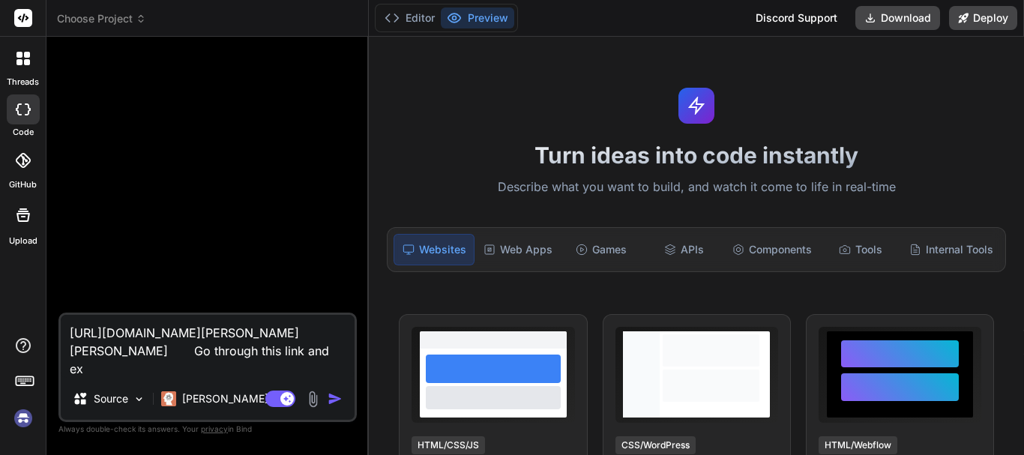
type textarea "x"
type textarea "https://github.com/ruvnet/claude-flow/wiki/CLAUDE Go through this link and expl"
type textarea "x"
type textarea "https://github.com/ruvnet/claude-flow/wiki/CLAUDE Go through this link and expla"
type textarea "x"
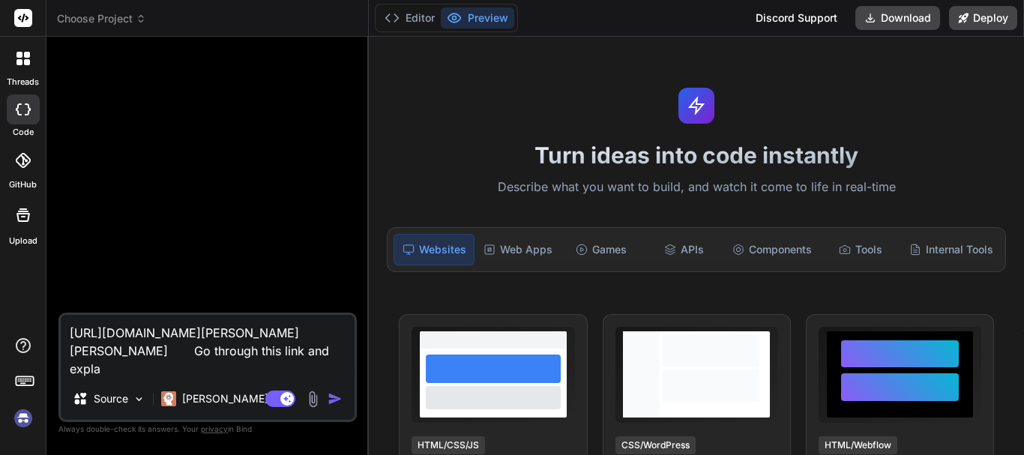
type textarea "https://github.com/ruvnet/claude-flow/wiki/CLAUDE Go through this link and expl…"
type textarea "x"
type textarea "https://github.com/ruvnet/claude-flow/wiki/CLAUDE Go through this link and expl…"
type textarea "x"
type textarea "https://github.com/ruvnet/claude-flow/wiki/CLAUDE Go through this link and expl…"
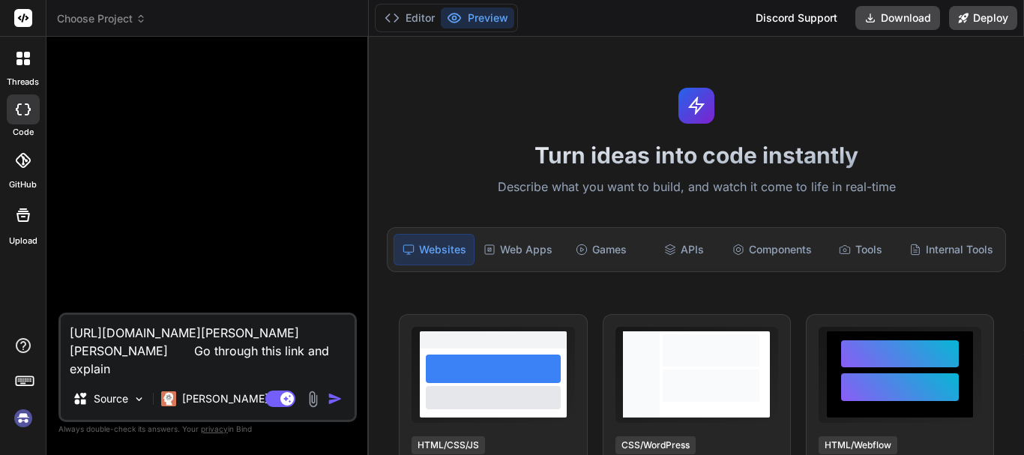
type textarea "x"
type textarea "https://github.com/ruvnet/claude-flow/wiki/CLAUDE Go through this link and expl…"
type textarea "x"
type textarea "https://github.com/ruvnet/claude-flow/wiki/CLAUDE Go through this link and expl…"
type textarea "x"
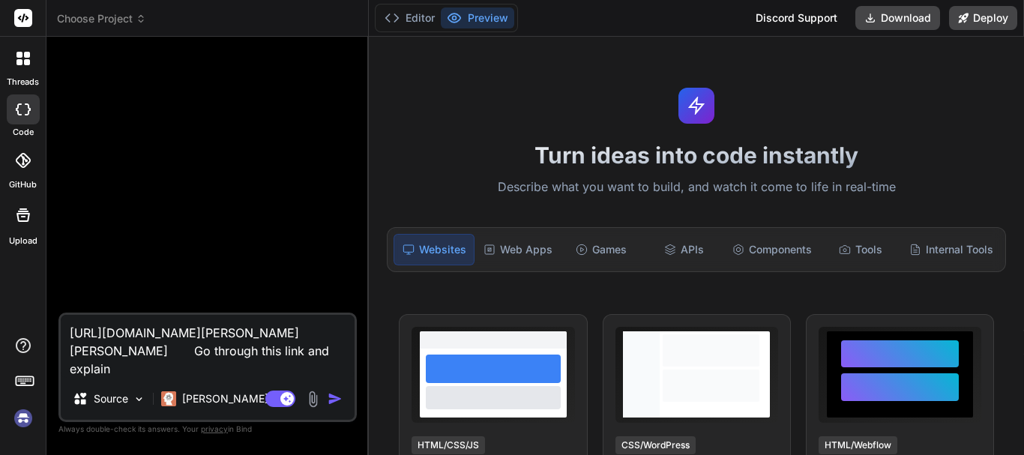
type textarea "https://github.com/ruvnet/claude-flow/wiki/CLAUDE Go through this link and expl…"
type textarea "x"
type textarea "https://github.com/ruvnet/claude-flow/wiki/CLAUDE Go through this link and expl…"
type textarea "x"
type textarea "https://github.com/ruvnet/claude-flow/wiki/CLAUDE Go through this link and expl…"
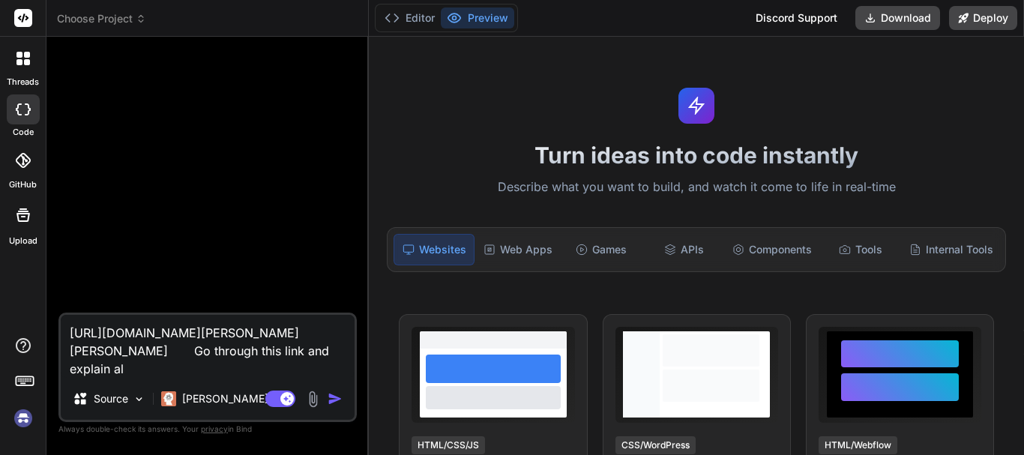
type textarea "x"
type textarea "https://github.com/ruvnet/claude-flow/wiki/CLAUDE Go through this link and expl…"
type textarea "x"
type textarea "https://github.com/ruvnet/claude-flow/wiki/CLAUDE Go through this link and expl…"
type textarea "x"
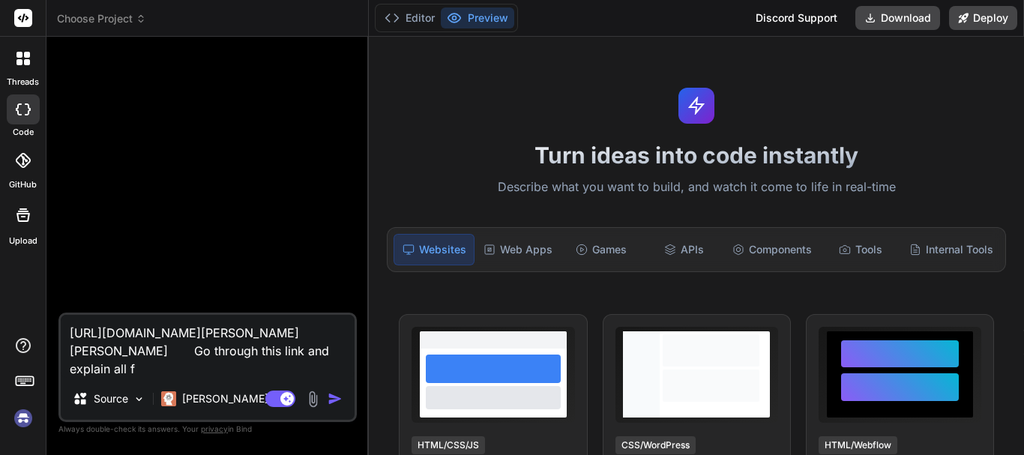
type textarea "https://github.com/ruvnet/claude-flow/wiki/CLAUDE Go through this link and expl…"
type textarea "x"
type textarea "https://github.com/ruvnet/claude-flow/wiki/CLAUDE Go through this link and expl…"
type textarea "x"
type textarea "https://github.com/ruvnet/claude-flow/wiki/CLAUDE Go through this link and expl…"
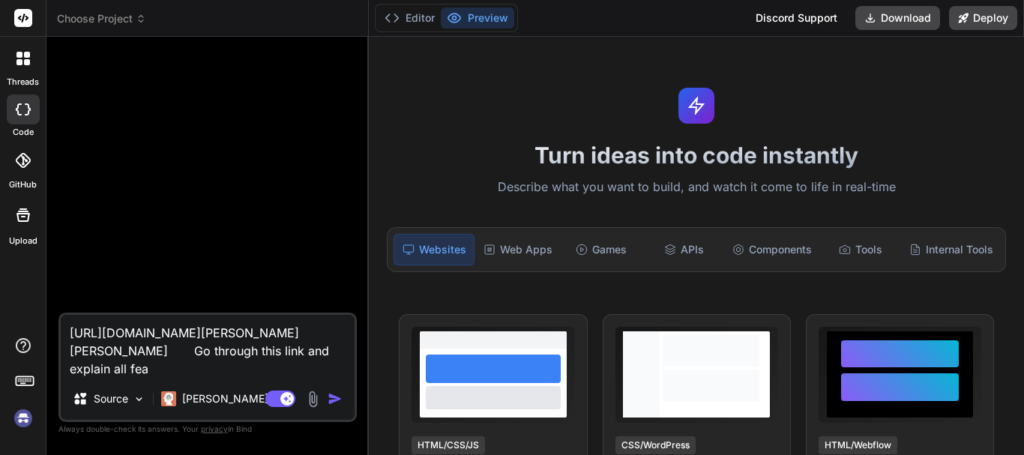
type textarea "x"
type textarea "https://github.com/ruvnet/claude-flow/wiki/CLAUDE Go through this link and expl…"
type textarea "x"
type textarea "https://github.com/ruvnet/claude-flow/wiki/CLAUDE Go through this link and expl…"
type textarea "x"
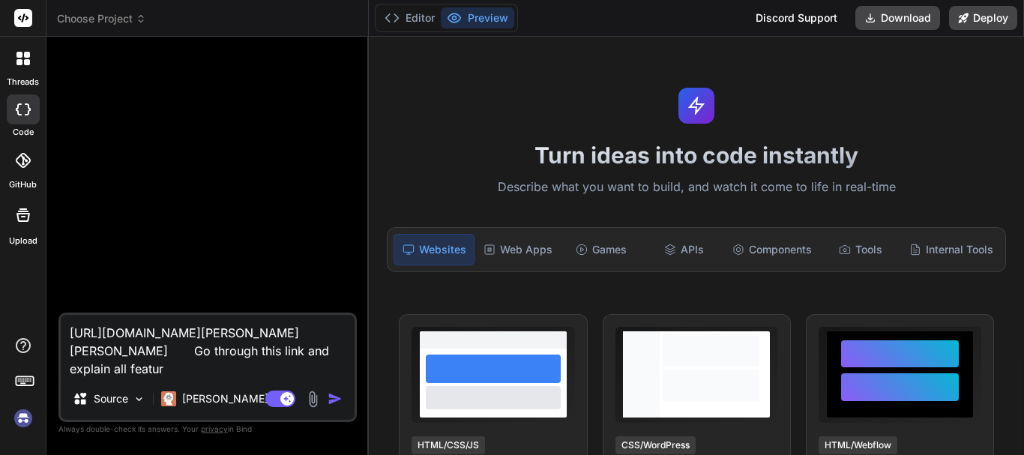
type textarea "https://github.com/ruvnet/claude-flow/wiki/CLAUDE Go through this link and expl…"
type textarea "x"
type textarea "https://github.com/ruvnet/claude-flow/wiki/CLAUDE Go through this link and expl…"
type textarea "x"
type textarea "https://github.com/ruvnet/claude-flow/wiki/CLAUDE Go through this link and expl…"
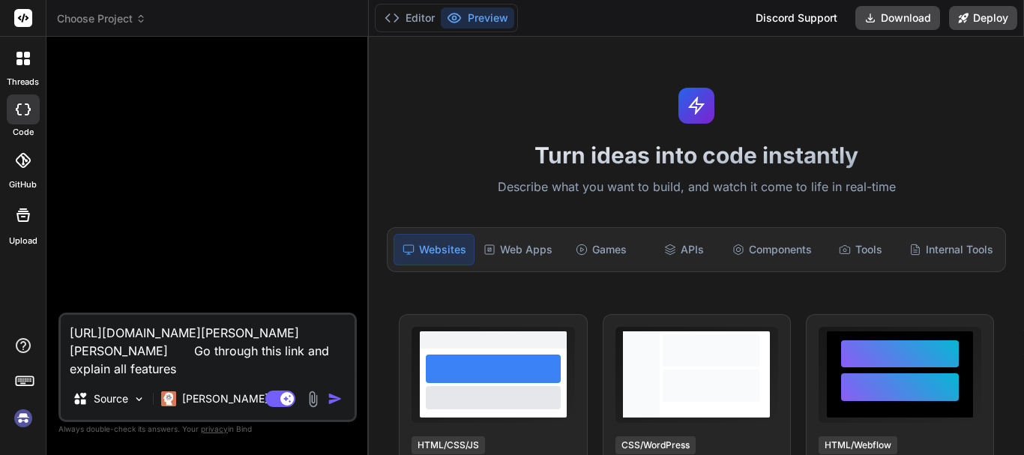
click at [331, 399] on img "button" at bounding box center [335, 398] width 15 height 15
type textarea "x"
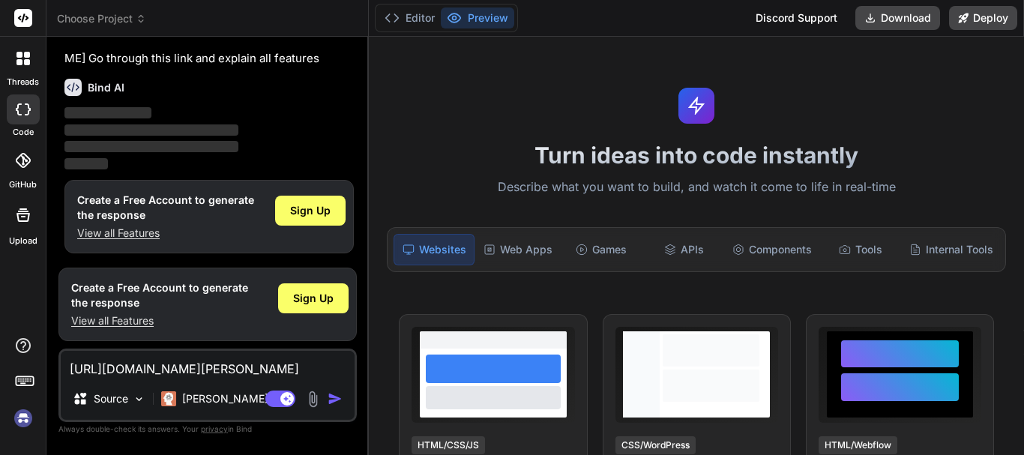
scroll to position [49, 0]
click at [325, 205] on span "Sign Up" at bounding box center [310, 209] width 40 height 15
click at [100, 364] on textarea "https://github.com/ruvnet/claude-flow/wiki/CLAUDE Go through this link and expl…" at bounding box center [208, 364] width 294 height 27
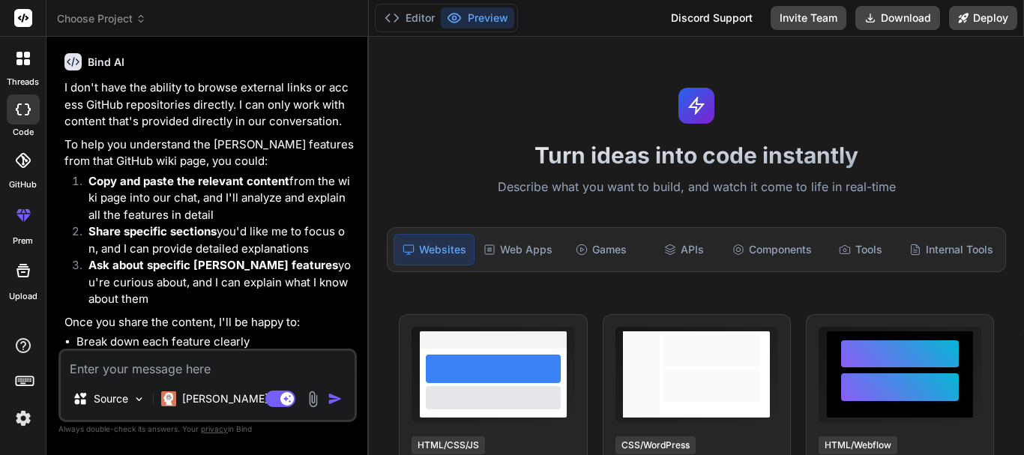
scroll to position [75, 0]
type textarea "x"
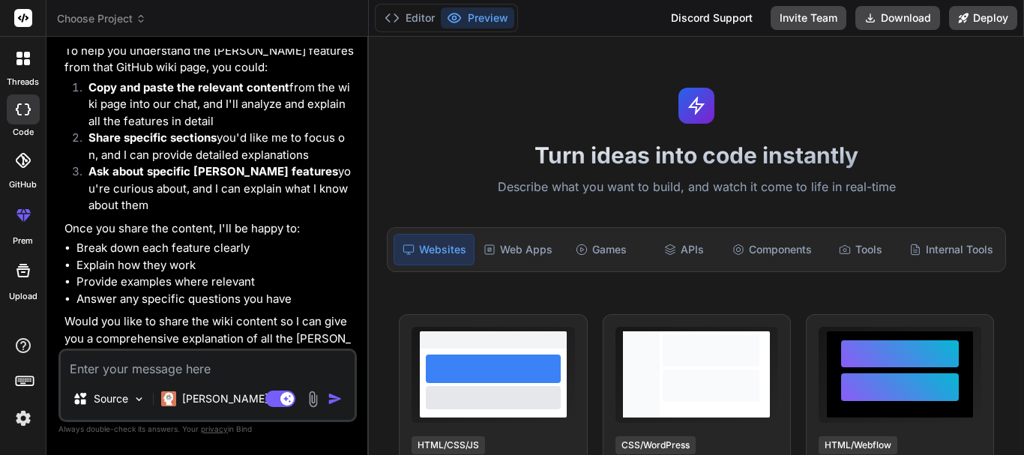
scroll to position [187, 0]
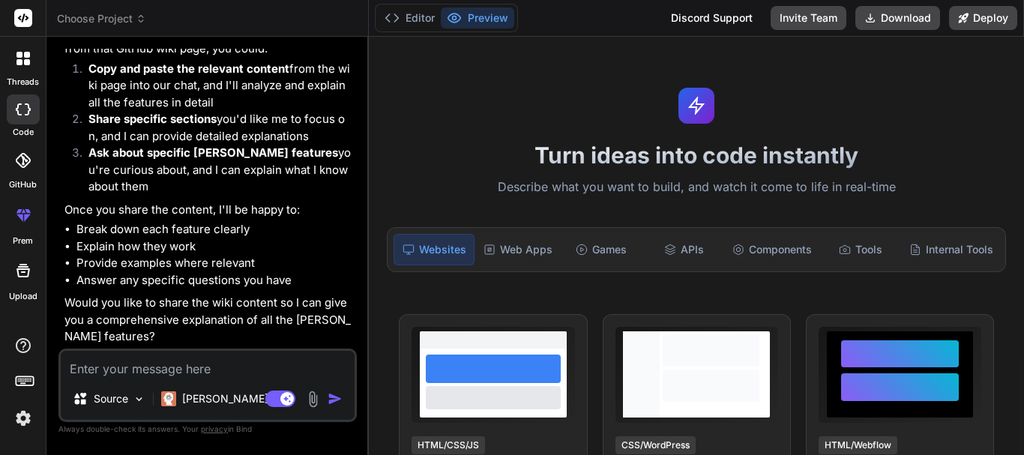
click at [107, 373] on textarea at bounding box center [208, 364] width 294 height 27
paste textarea "CLAUDE rUv edited this page on Aug 14 · 3 revisions Claude Code Configuration f…"
type textarea "CLAUDE rUv edited this page on Aug 14 · 3 revisions Claude Code Configuration f…"
type textarea "x"
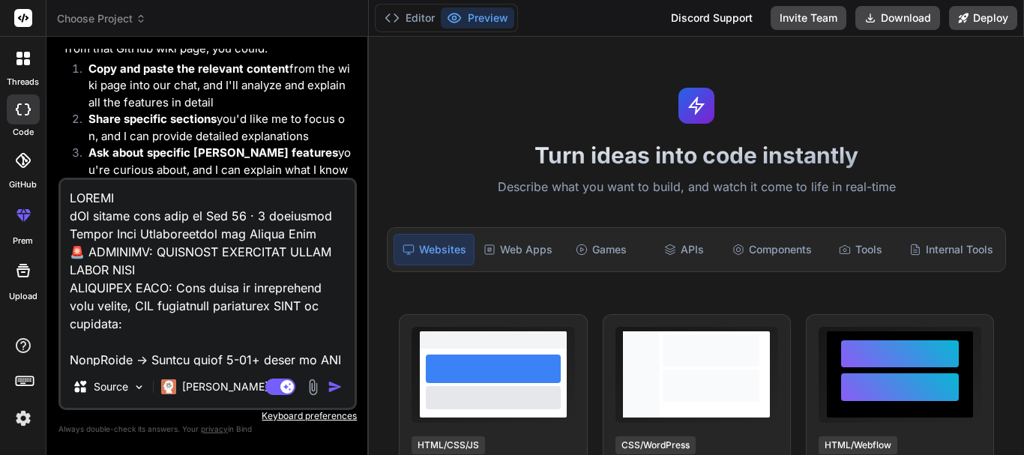
scroll to position [20152, 0]
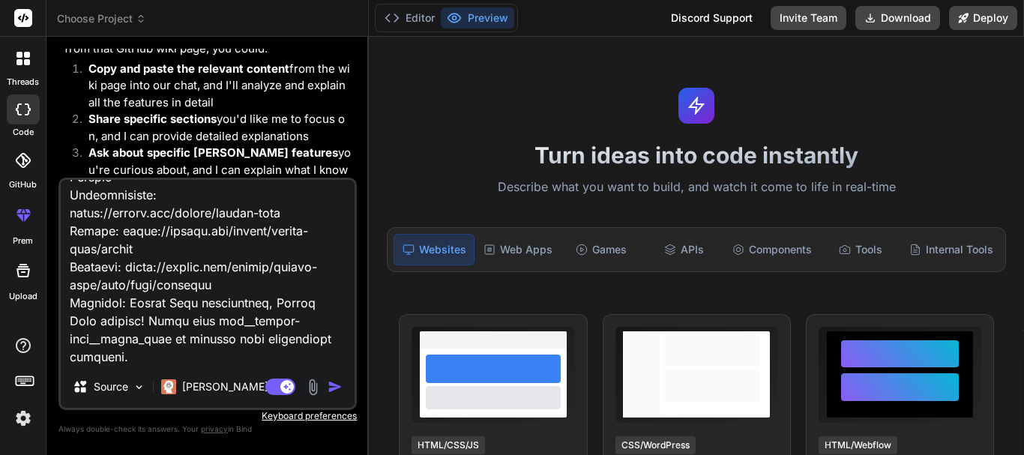
type textarea "CLAUDE rUv edited this page on Aug 14 · 3 revisions Claude Code Configuration f…"
type textarea "x"
type textarea "CLAUDE rUv edited this page on Aug 14 · 3 revisions Claude Code Configuration f…"
type textarea "x"
type textarea "CLAUDE rUv edited this page on Aug 14 · 3 revisions Claude Code Configuration f…"
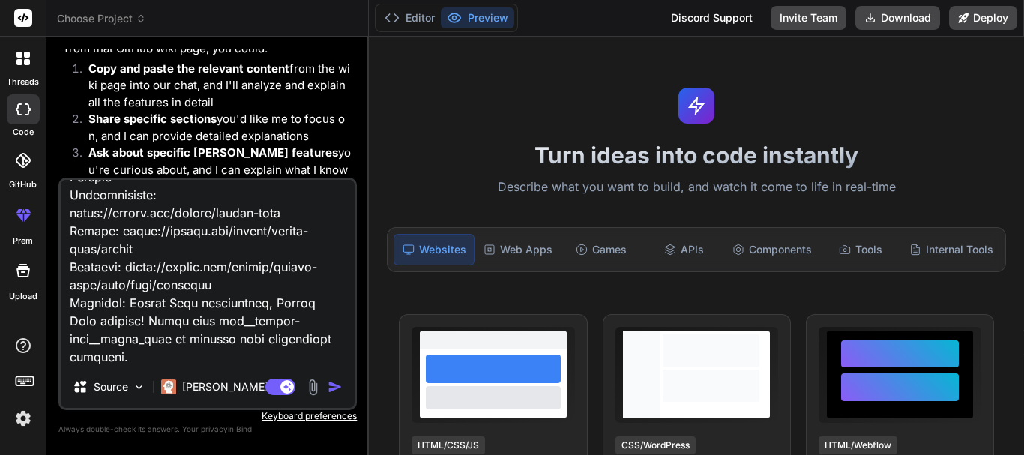
type textarea "x"
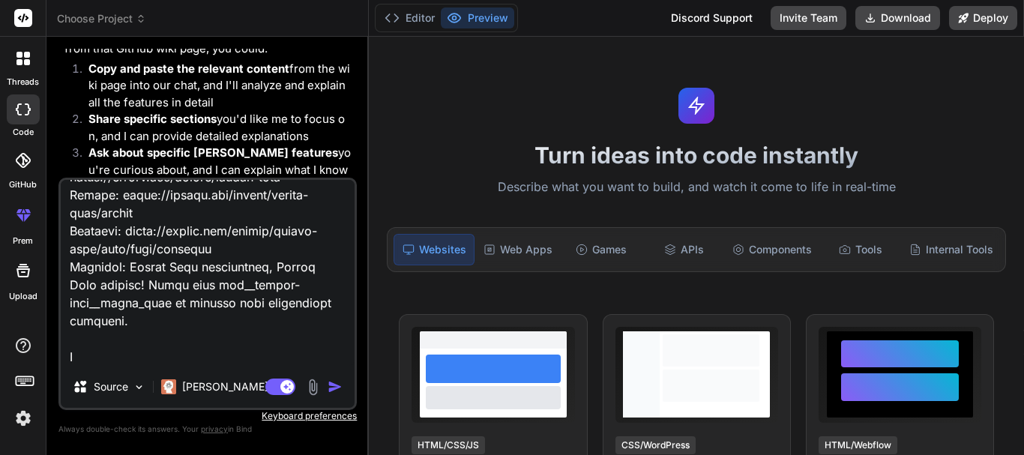
scroll to position [20188, 0]
type textarea "CLAUDE rUv edited this page on Aug 14 · 3 revisions Claude Code Configuration f…"
type textarea "x"
type textarea "CLAUDE rUv edited this page on Aug 14 · 3 revisions Claude Code Configuration f…"
type textarea "x"
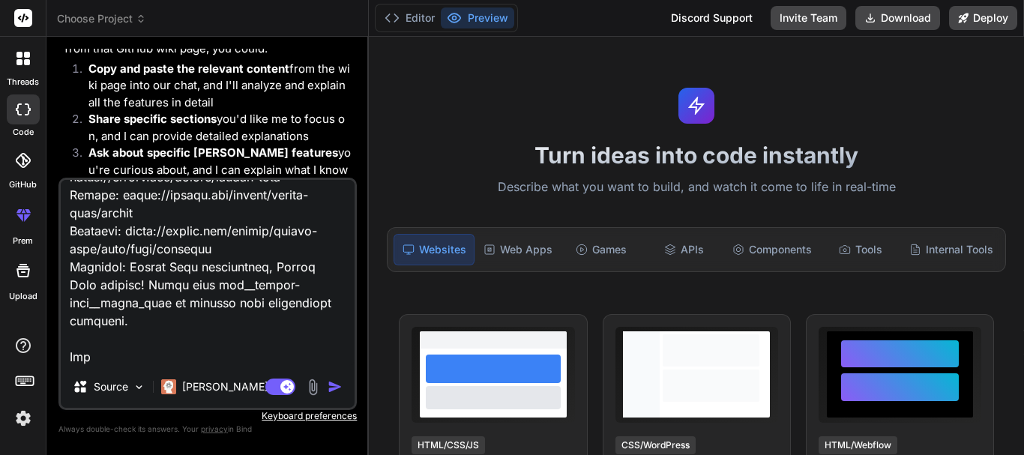
type textarea "CLAUDE rUv edited this page on Aug 14 · 3 revisions Claude Code Configuration f…"
type textarea "x"
type textarea "CLAUDE rUv edited this page on Aug 14 · 3 revisions Claude Code Configuration f…"
type textarea "x"
type textarea "CLAUDE rUv edited this page on Aug 14 · 3 revisions Claude Code Configuration f…"
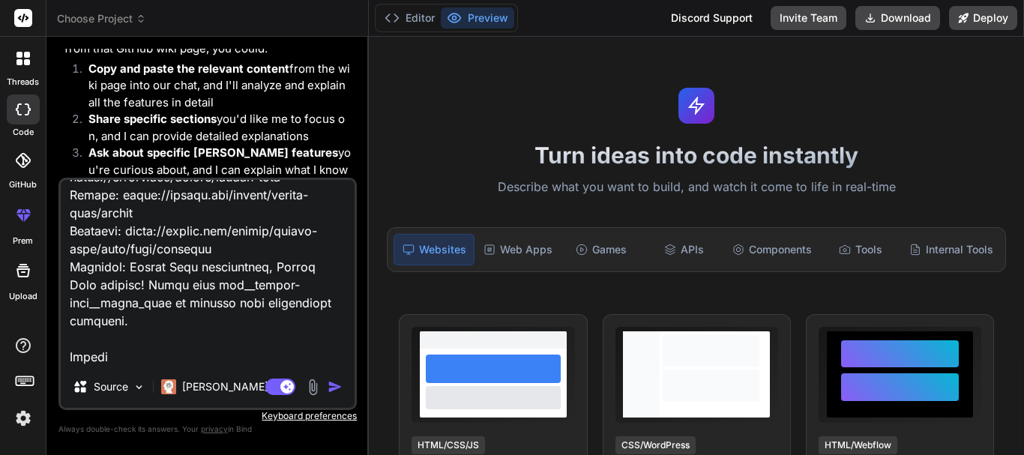
type textarea "x"
type textarea "CLAUDE rUv edited this page on Aug 14 · 3 revisions Claude Code Configuration f…"
type textarea "x"
type textarea "CLAUDE rUv edited this page on Aug 14 · 3 revisions Claude Code Configuration f…"
type textarea "x"
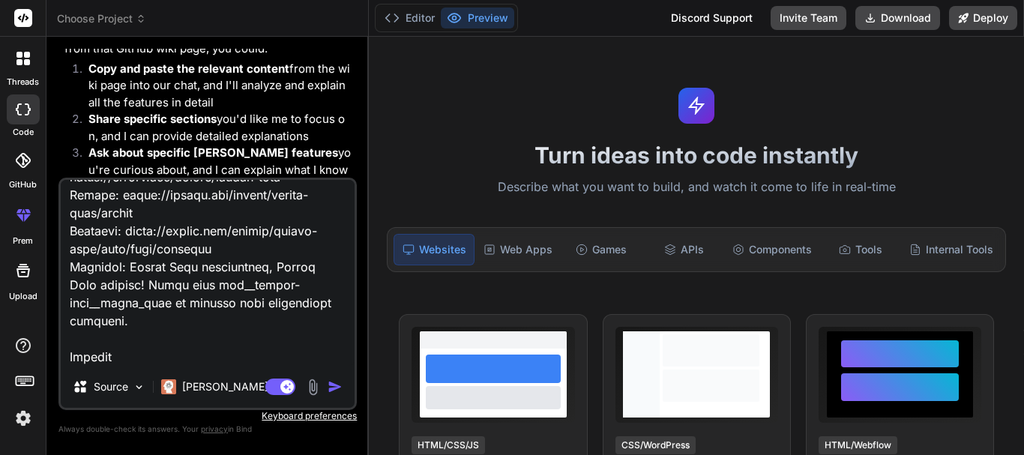
type textarea "CLAUDE rUv edited this page on Aug 14 · 3 revisions Claude Code Configuration f…"
type textarea "x"
type textarea "CLAUDE rUv edited this page on Aug 14 · 3 revisions Claude Code Configuration f…"
type textarea "x"
type textarea "CLAUDE rUv edited this page on Aug 14 · 3 revisions Claude Code Configuration f…"
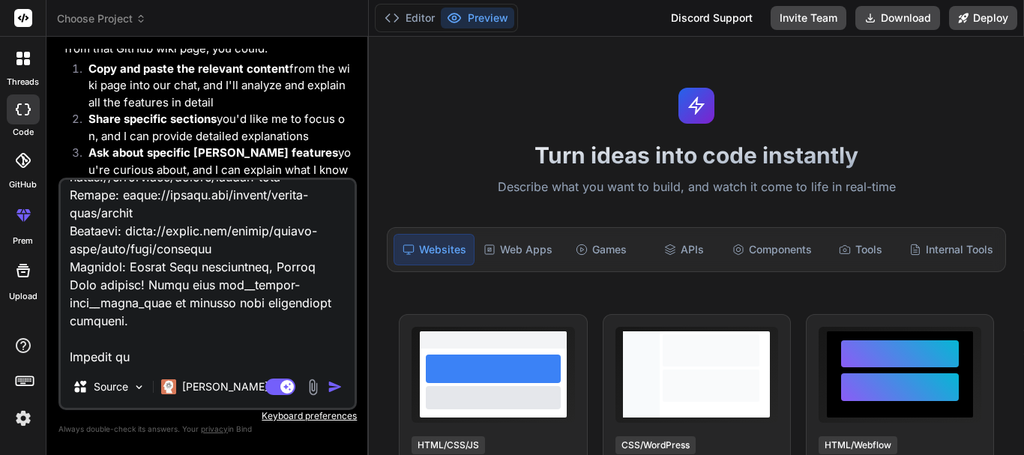
type textarea "x"
type textarea "CLAUDE rUv edited this page on Aug 14 · 3 revisions Claude Code Configuration f…"
type textarea "x"
type textarea "CLAUDE rUv edited this page on Aug 14 · 3 revisions Claude Code Configuration f…"
type textarea "x"
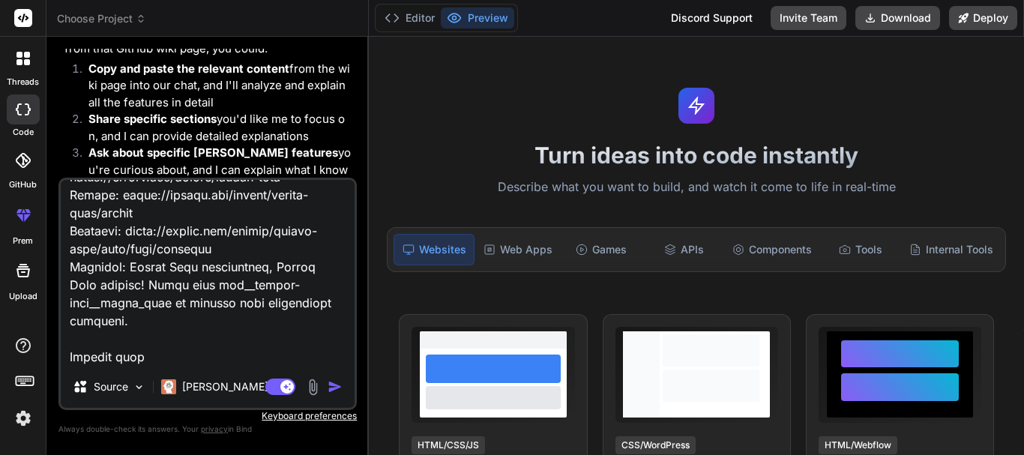
type textarea "CLAUDE rUv edited this page on Aug 14 · 3 revisions Claude Code Configuration f…"
type textarea "x"
type textarea "CLAUDE rUv edited this page on Aug 14 · 3 revisions Claude Code Configuration f…"
type textarea "x"
type textarea "CLAUDE rUv edited this page on Aug 14 · 3 revisions Claude Code Configuration f…"
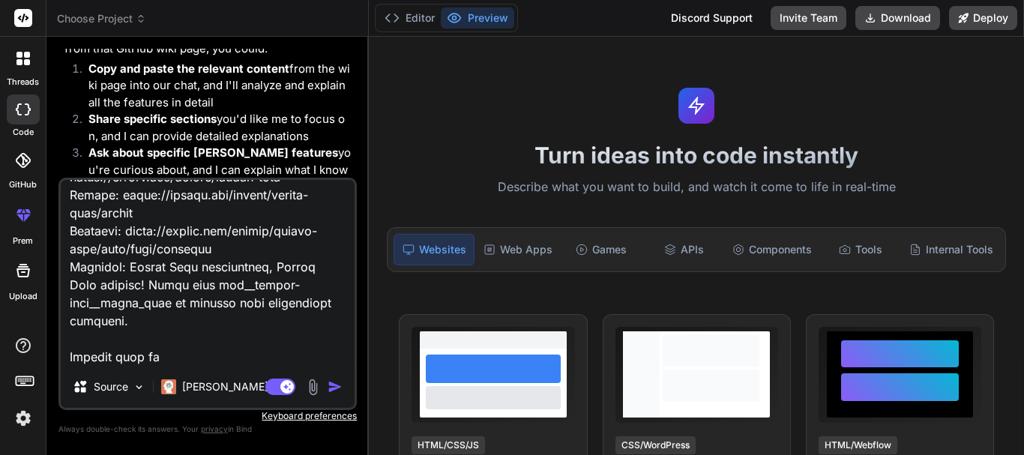
type textarea "x"
type textarea "CLAUDE rUv edited this page on Aug 14 · 3 revisions Claude Code Configuration f…"
type textarea "x"
type textarea "CLAUDE rUv edited this page on Aug 14 · 3 revisions Claude Code Configuration f…"
type textarea "x"
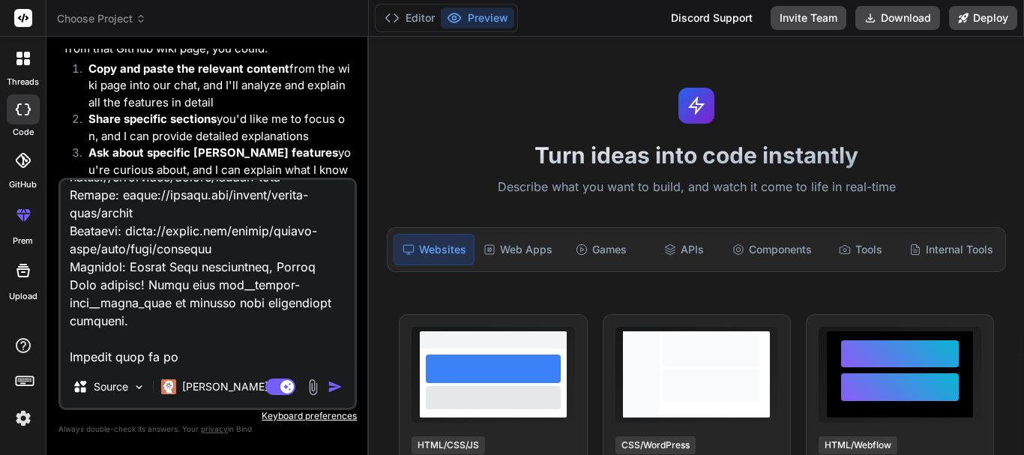
type textarea "CLAUDE rUv edited this page on Aug 14 · 3 revisions Claude Code Configuration f…"
type textarea "x"
type textarea "CLAUDE rUv edited this page on Aug 14 · 3 revisions Claude Code Configuration f…"
type textarea "x"
type textarea "CLAUDE rUv edited this page on Aug 14 · 3 revisions Claude Code Configuration f…"
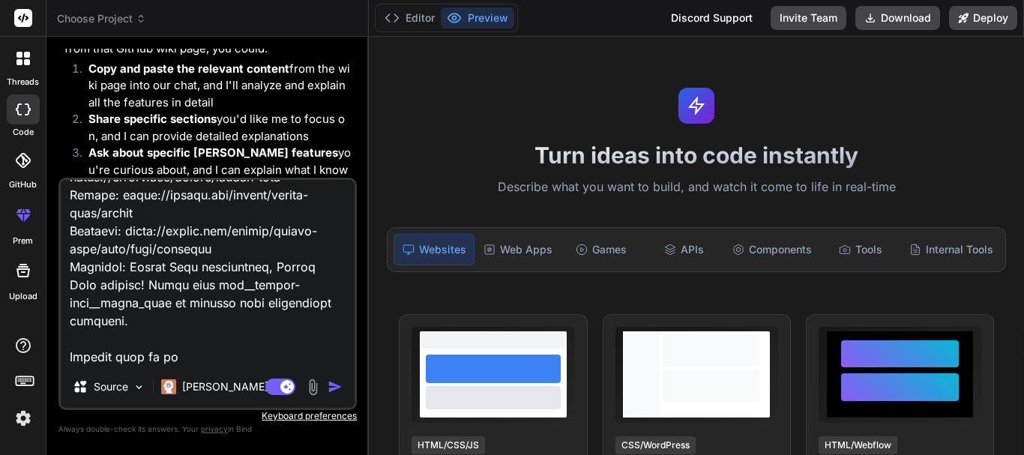
type textarea "x"
type textarea "CLAUDE rUv edited this page on Aug 14 · 3 revisions Claude Code Configuration f…"
type textarea "x"
type textarea "CLAUDE rUv edited this page on Aug 14 · 3 revisions Claude Code Configuration f…"
type textarea "x"
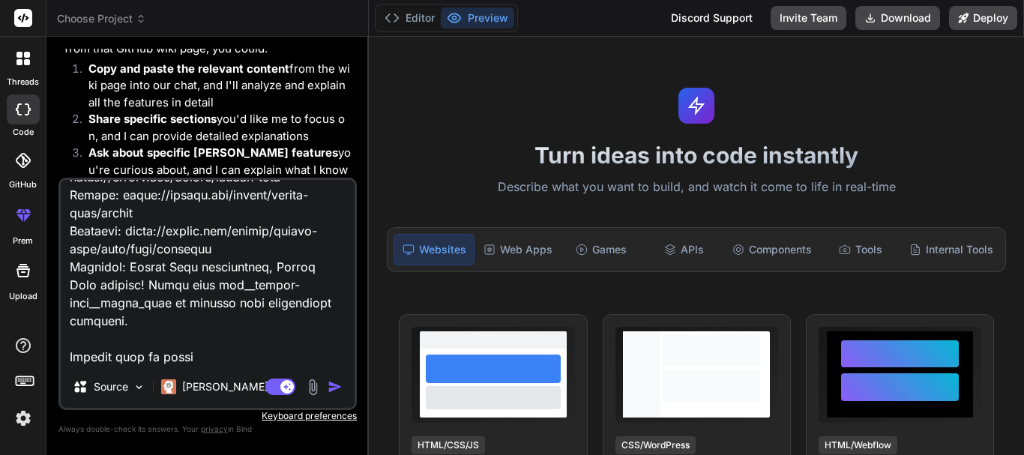
type textarea "CLAUDE rUv edited this page on Aug 14 · 3 revisions Claude Code Configuration f…"
type textarea "x"
type textarea "CLAUDE rUv edited this page on Aug 14 · 3 revisions Claude Code Configuration f…"
type textarea "x"
type textarea "CLAUDE rUv edited this page on Aug 14 · 3 revisions Claude Code Configuration f…"
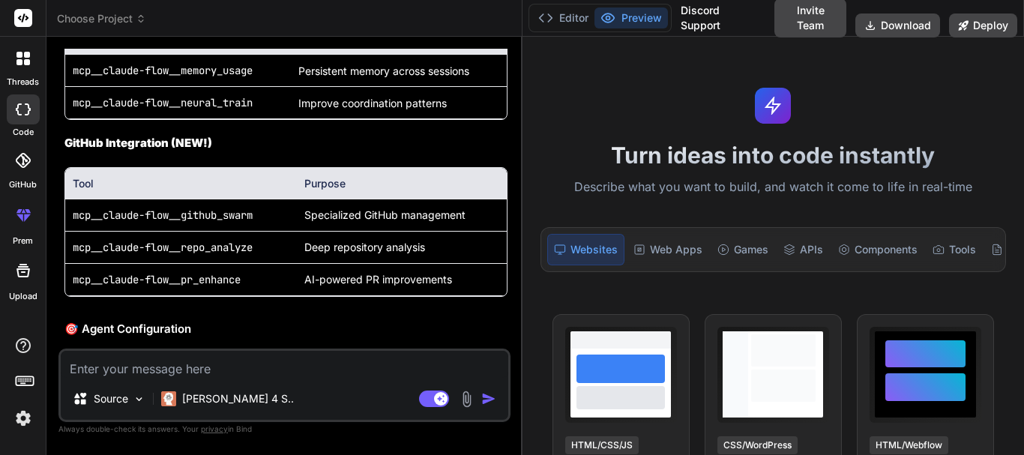
scroll to position [6786, 0]
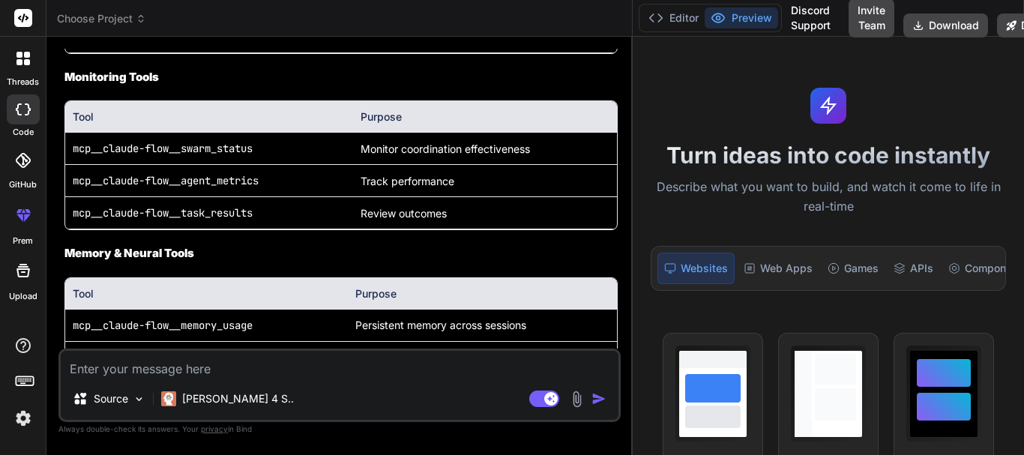
drag, startPoint x: 369, startPoint y: 139, endPoint x: 952, endPoint y: 148, distance: 583.3
click at [952, 148] on div "Choose Project Created with Pixso. Bind AI Web Search Created with Pixso. Code …" at bounding box center [535, 227] width 978 height 455
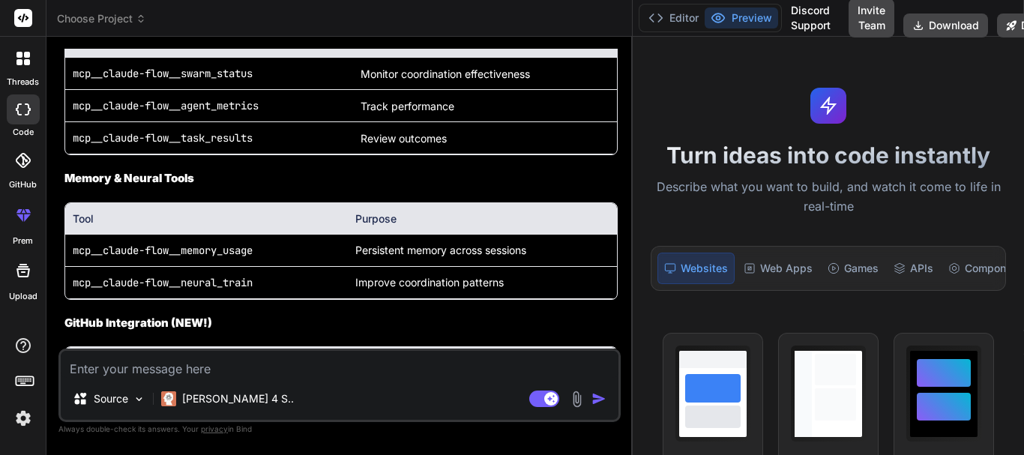
drag, startPoint x: 633, startPoint y: 159, endPoint x: 717, endPoint y: 169, distance: 85.3
click at [717, 169] on div "Choose Project Created with Pixso. Bind AI Web Search Created with Pixso. Code …" at bounding box center [535, 227] width 978 height 455
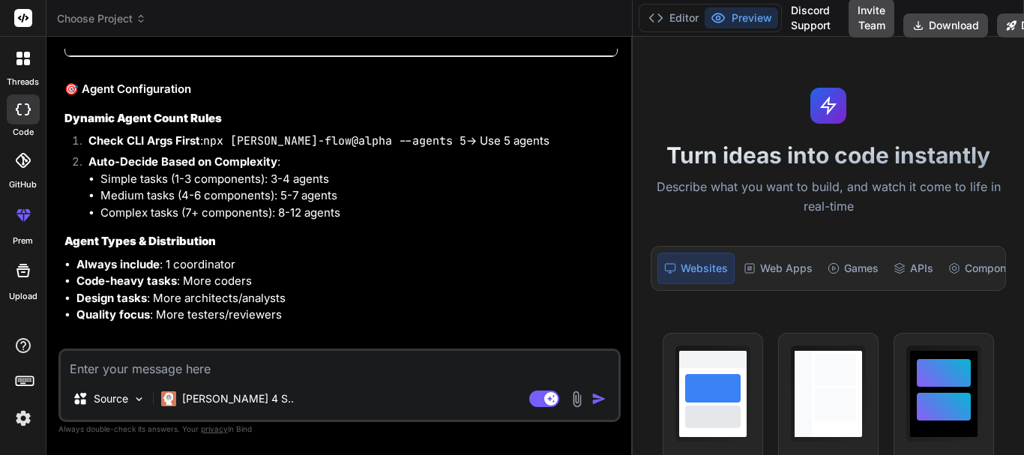
scroll to position [7310, 0]
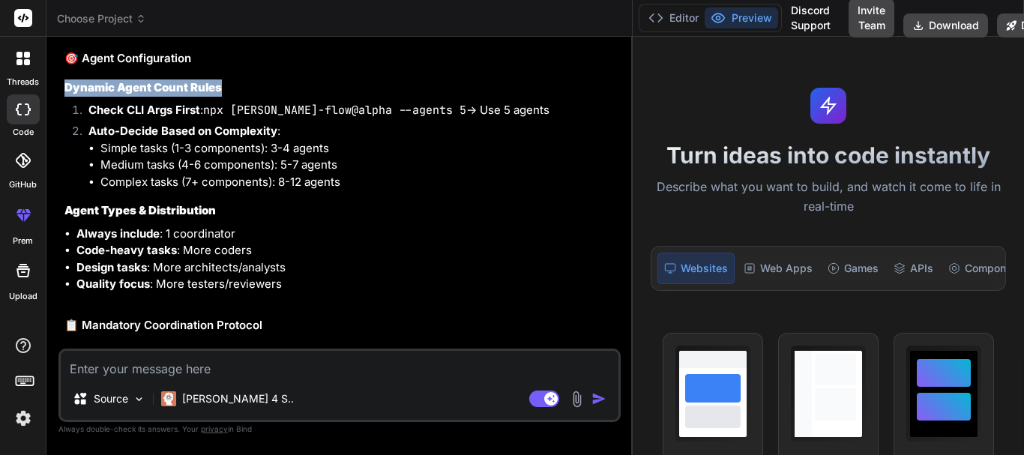
drag, startPoint x: 229, startPoint y: 178, endPoint x: 59, endPoint y: 177, distance: 170.2
click at [59, 177] on div "You https://github.com/ruvnet/claude-flow/wiki/CLAUDE Go through this link and …" at bounding box center [339, 252] width 562 height 406
click at [222, 97] on h3 "Dynamic Agent Count Rules" at bounding box center [340, 87] width 553 height 17
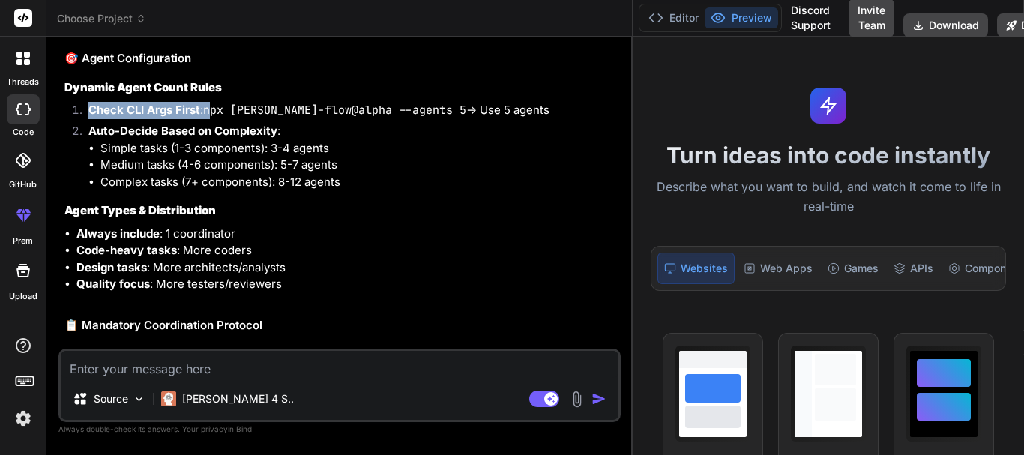
drag, startPoint x: 88, startPoint y: 201, endPoint x: 211, endPoint y: 200, distance: 122.9
click at [211, 123] on li "Check CLI Args First : npx claude-flow@alpha --agents 5 → Use 5 agents" at bounding box center [346, 112] width 541 height 21
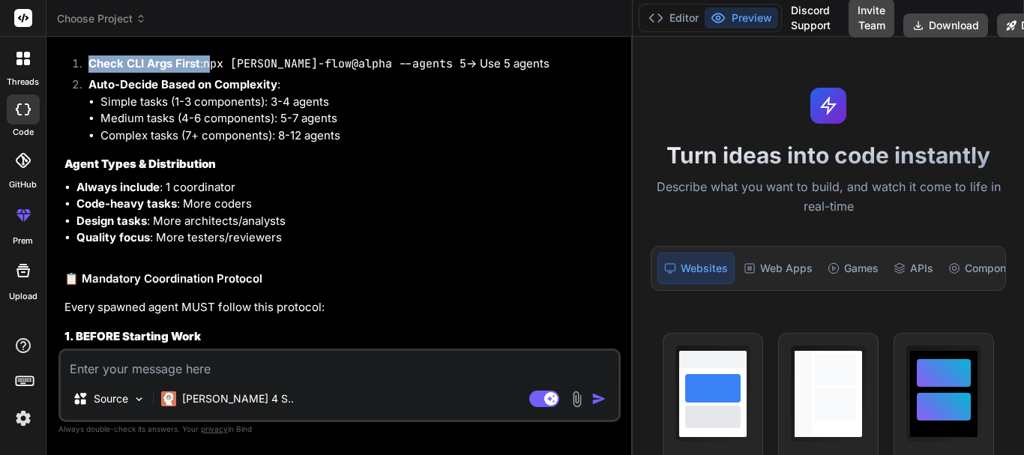
scroll to position [7385, 0]
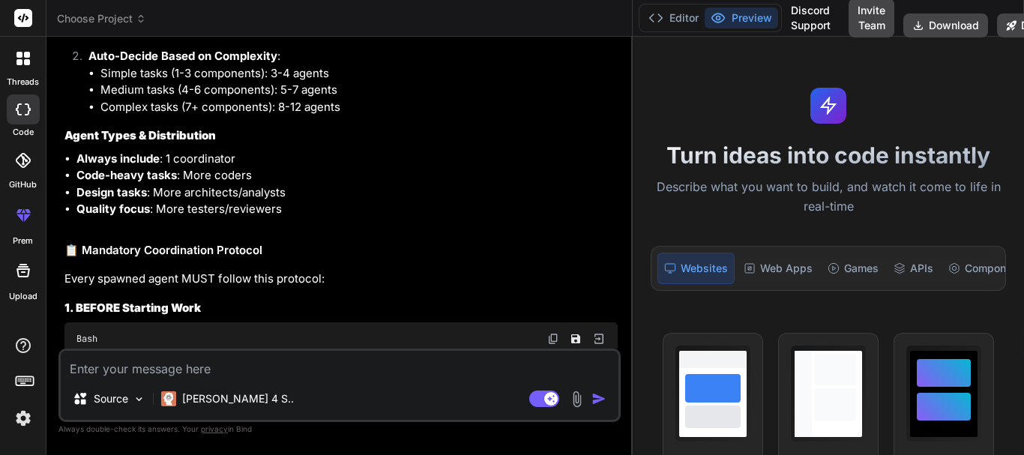
click at [352, 82] on li "Simple tasks (1-3 components): 3-4 agents" at bounding box center [358, 73] width 517 height 17
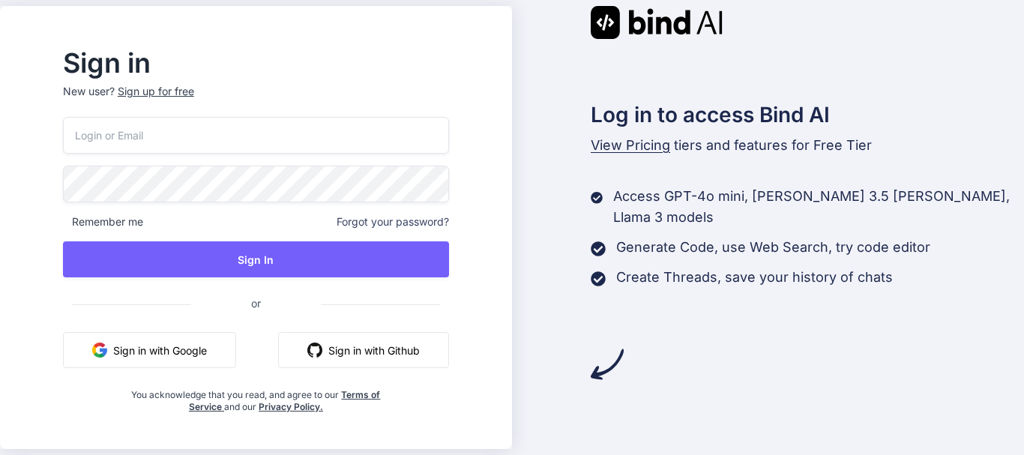
click at [142, 127] on input "email" at bounding box center [256, 135] width 386 height 37
paste input "[EMAIL_ADDRESS][DOMAIN_NAME]"
type input "[EMAIL_ADDRESS][DOMAIN_NAME]"
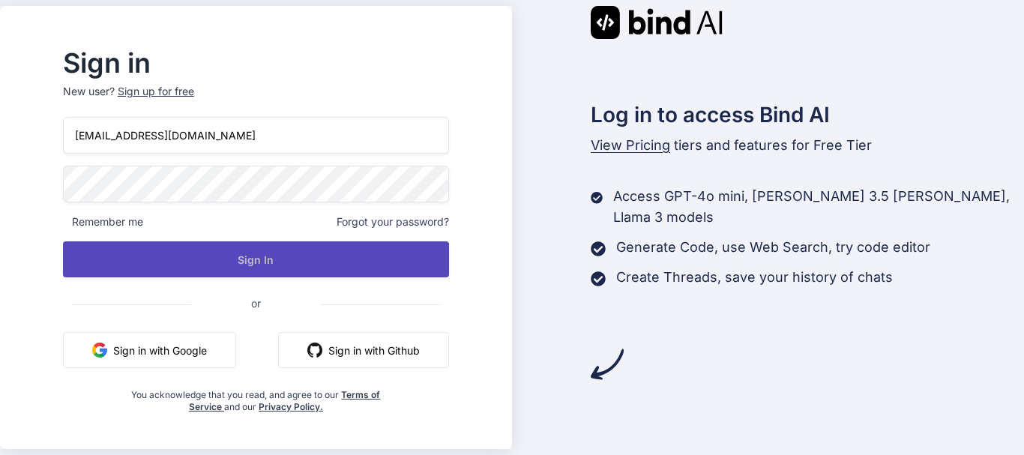
click at [242, 248] on button "Sign In" at bounding box center [256, 259] width 386 height 36
